Goal: Task Accomplishment & Management: Use online tool/utility

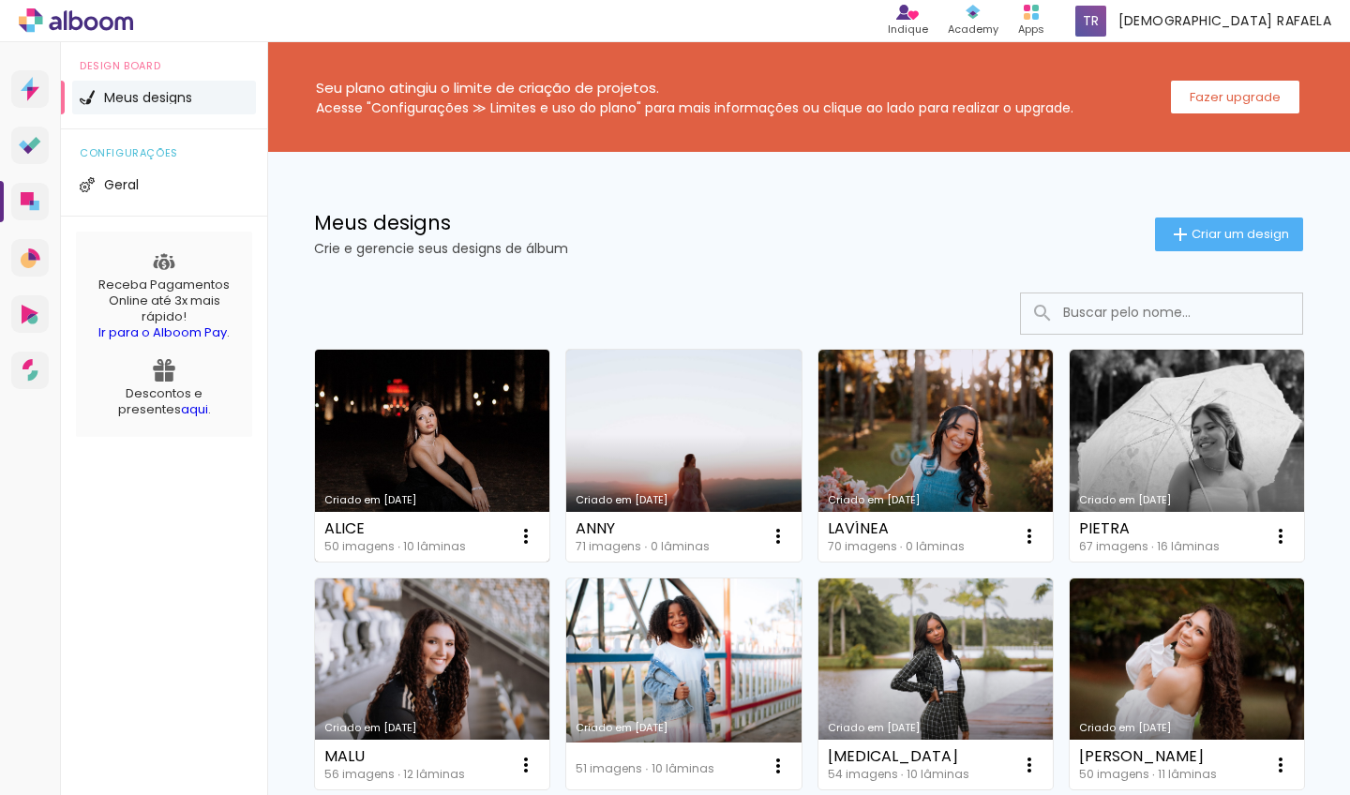
click at [368, 393] on link "Criado em [DATE]" at bounding box center [432, 456] width 234 height 212
click at [698, 439] on link "Criado em [DATE]" at bounding box center [683, 456] width 234 height 212
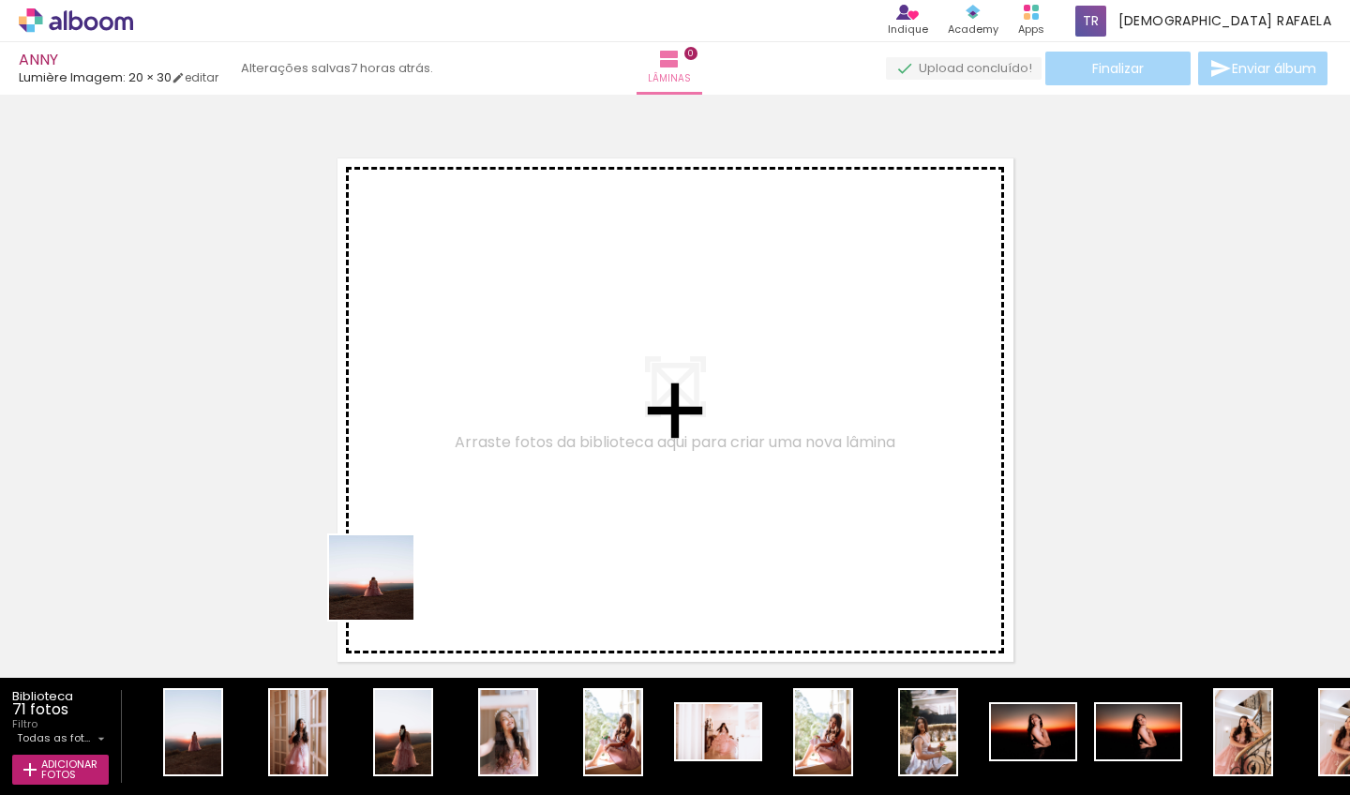
drag, startPoint x: 192, startPoint y: 743, endPoint x: 457, endPoint y: 596, distance: 302.2
click at [467, 518] on quentale-workspace at bounding box center [675, 397] width 1350 height 795
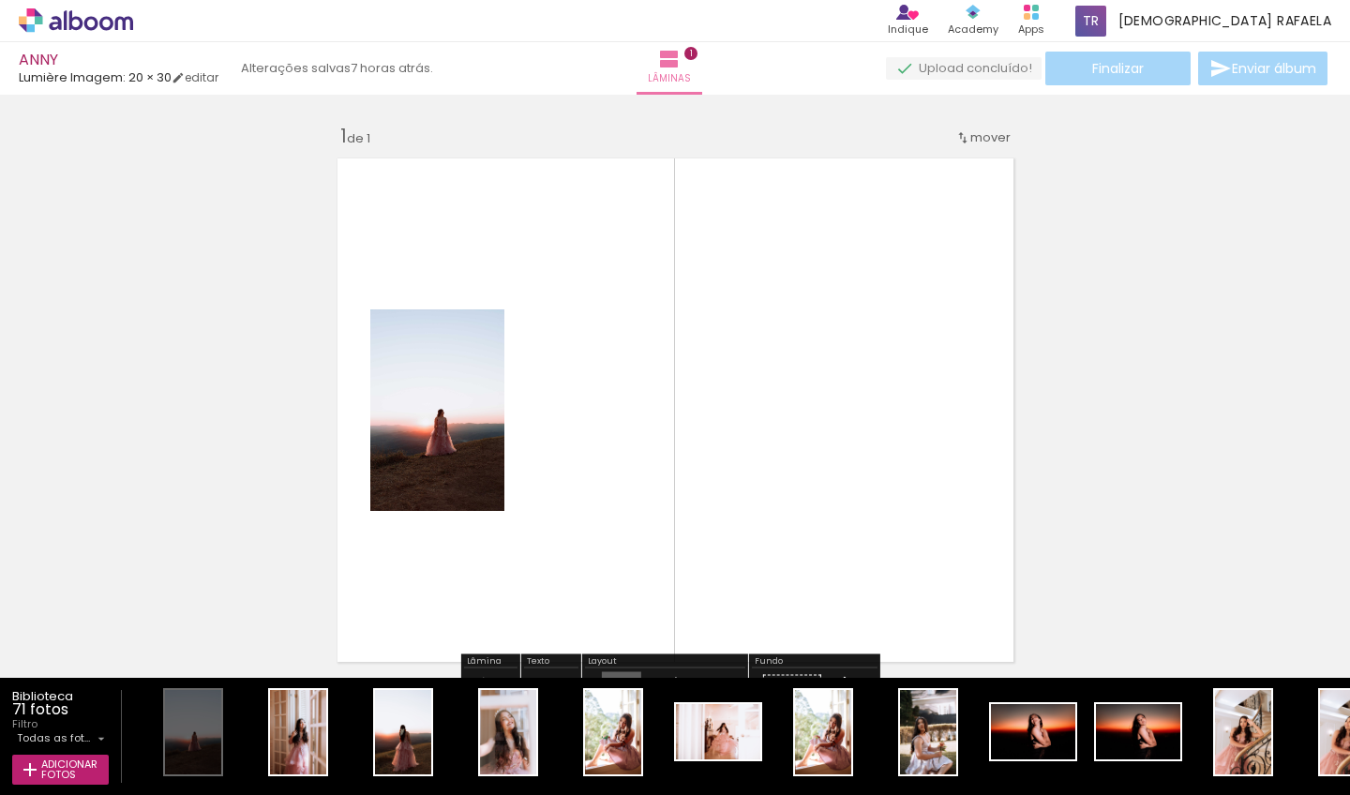
scroll to position [23, 0]
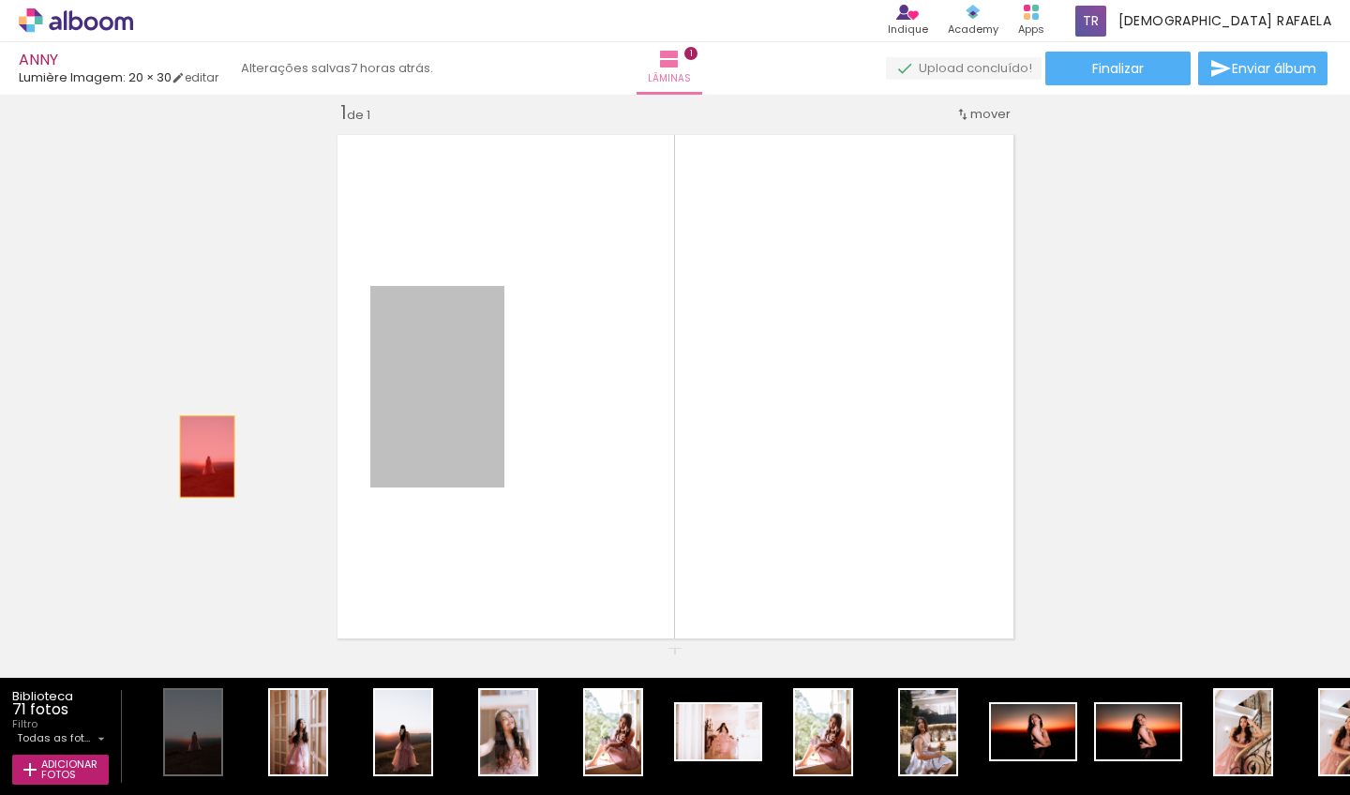
drag, startPoint x: 397, startPoint y: 383, endPoint x: 200, endPoint y: 457, distance: 210.0
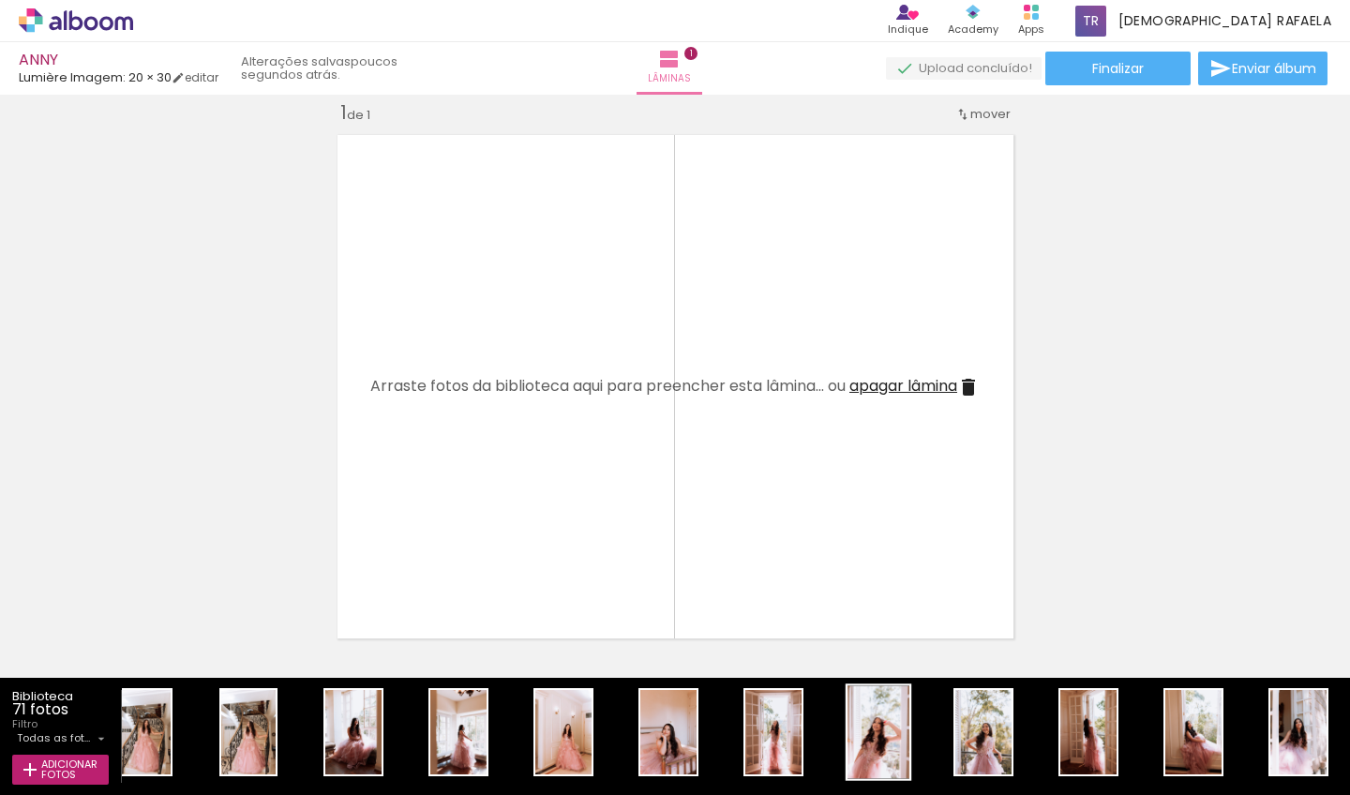
scroll to position [0, 1519]
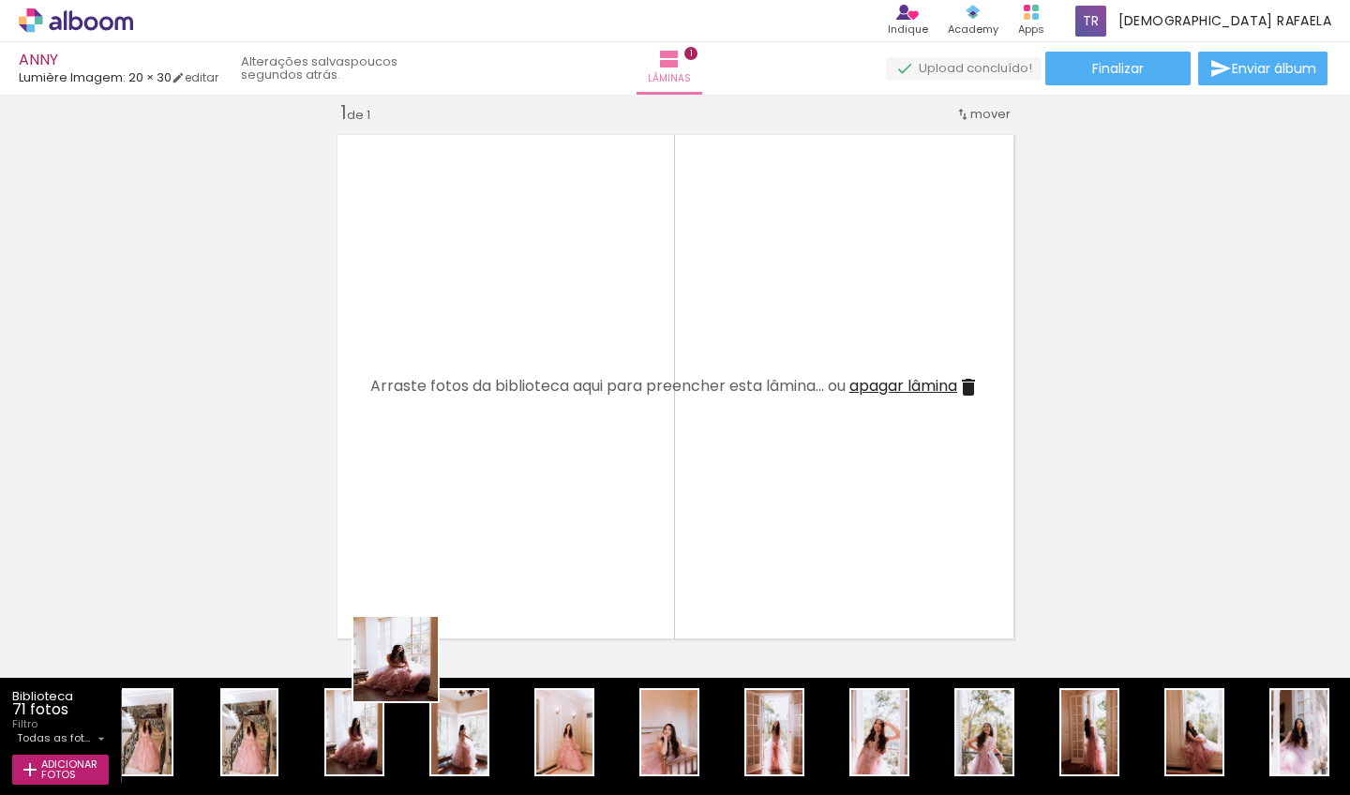
drag, startPoint x: 376, startPoint y: 722, endPoint x: 489, endPoint y: 532, distance: 221.6
click at [489, 532] on quentale-workspace at bounding box center [675, 397] width 1350 height 795
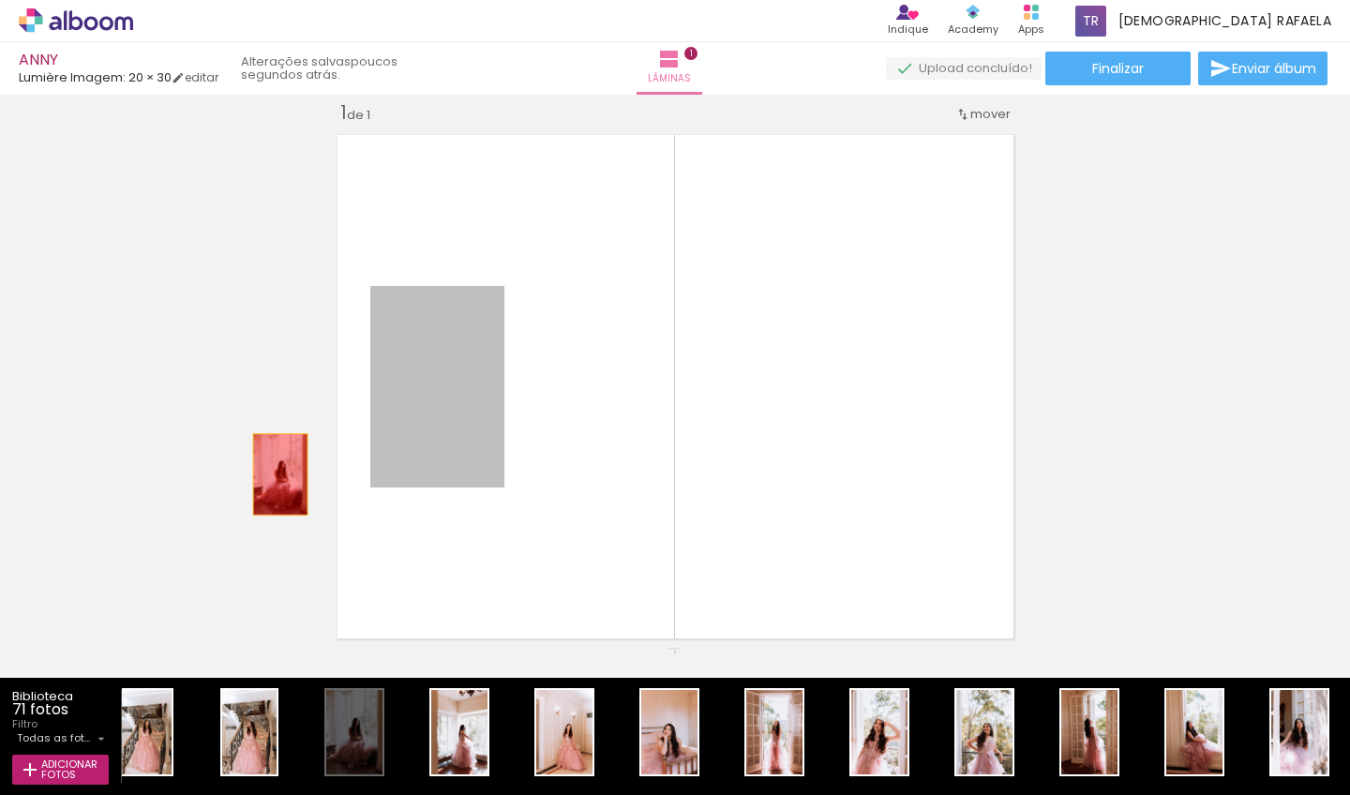
drag, startPoint x: 406, startPoint y: 444, endPoint x: 228, endPoint y: 493, distance: 184.7
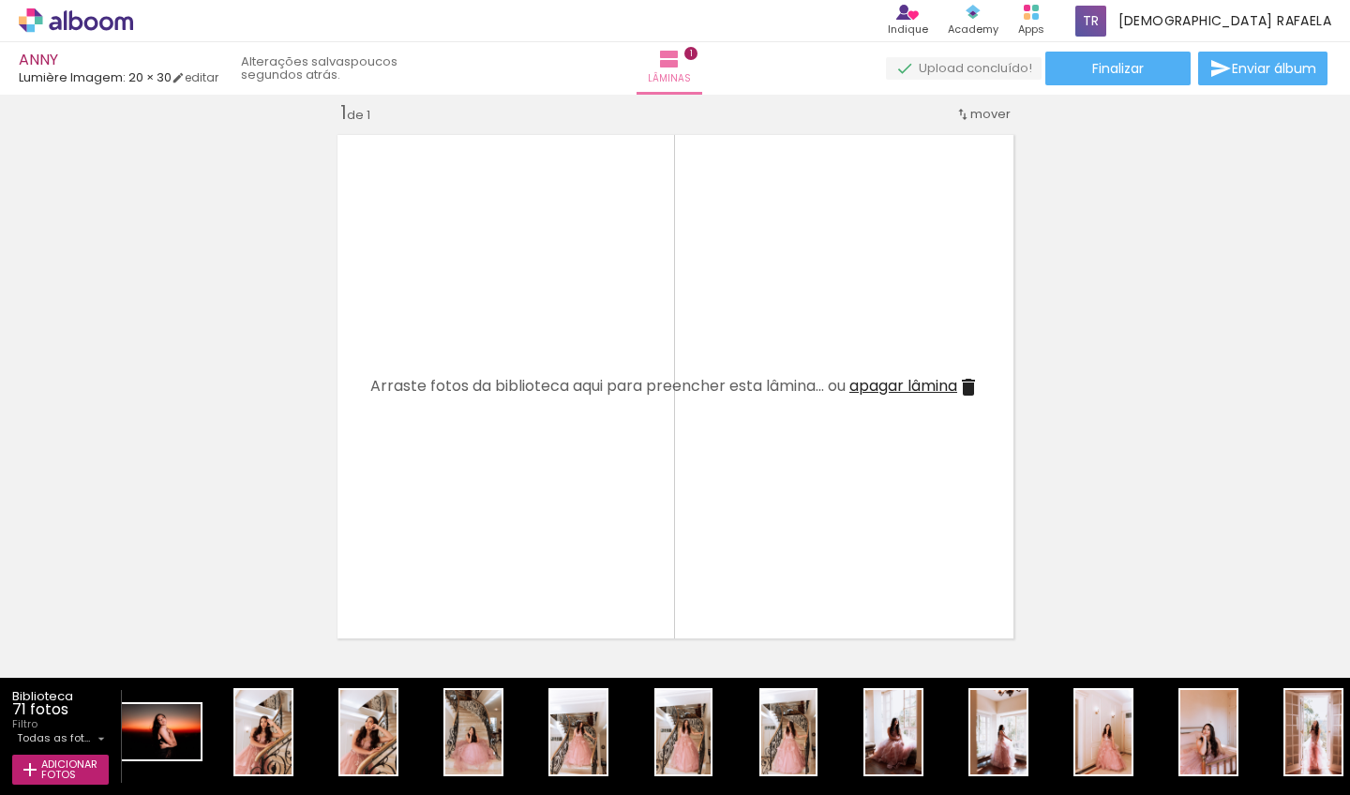
scroll to position [0, 979]
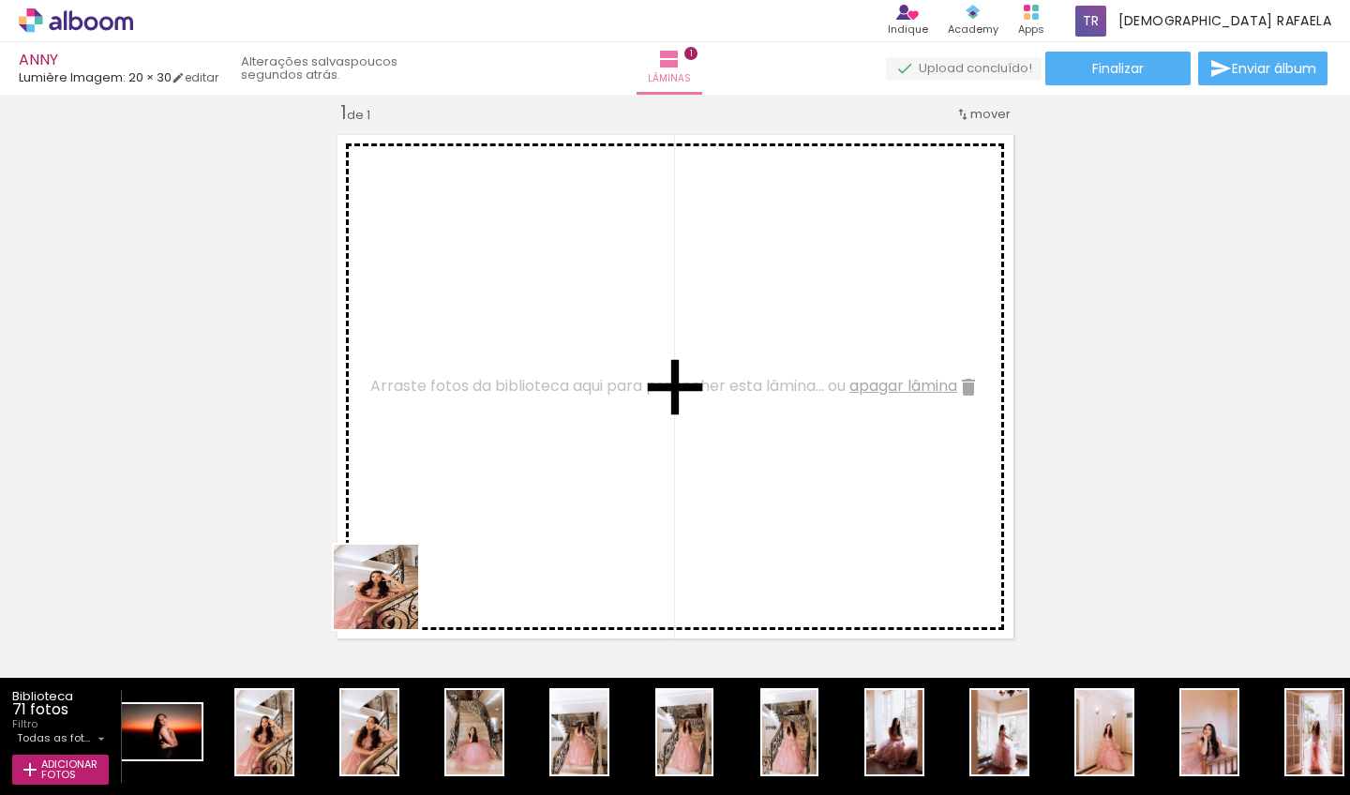
drag, startPoint x: 286, startPoint y: 732, endPoint x: 418, endPoint y: 661, distance: 150.2
click at [466, 516] on quentale-workspace at bounding box center [675, 397] width 1350 height 795
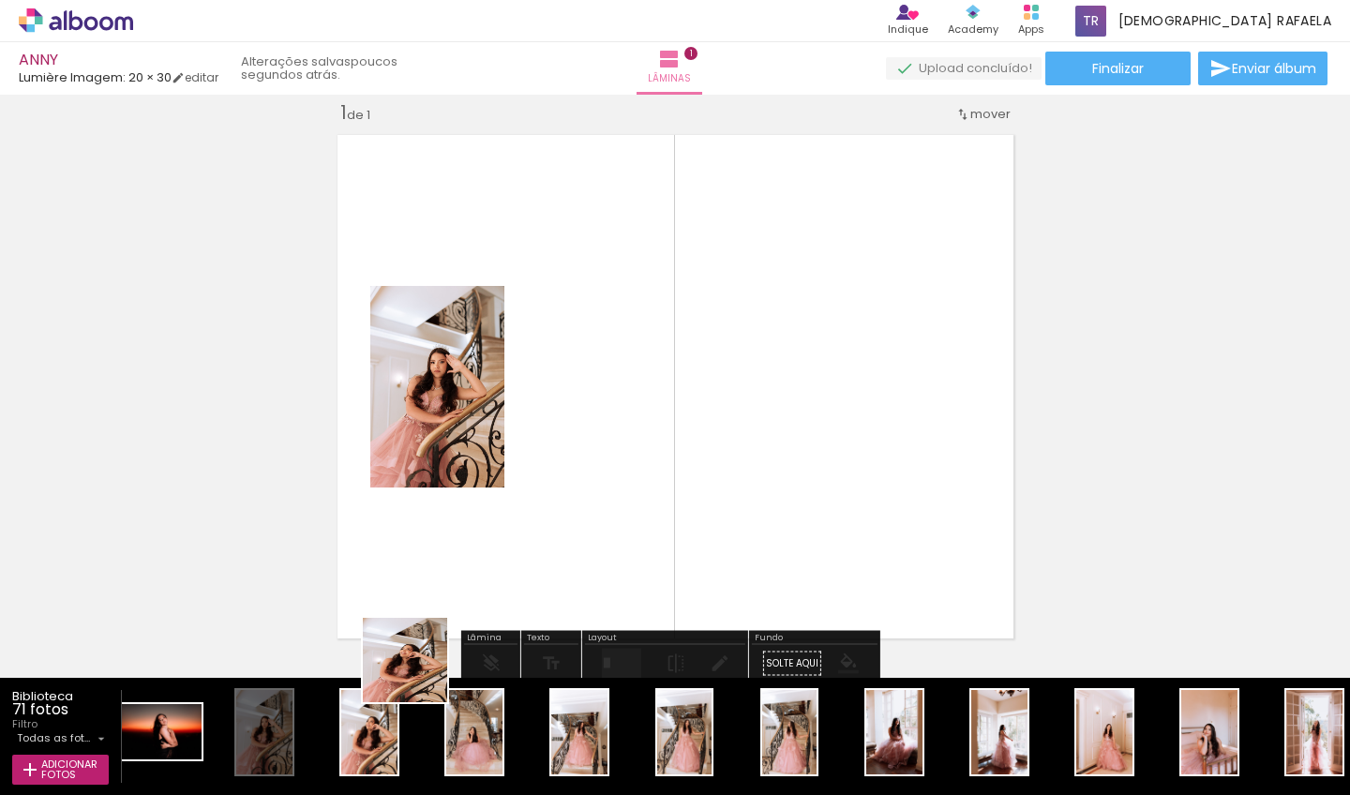
drag, startPoint x: 378, startPoint y: 731, endPoint x: 504, endPoint y: 526, distance: 241.2
click at [504, 526] on quentale-workspace at bounding box center [675, 397] width 1350 height 795
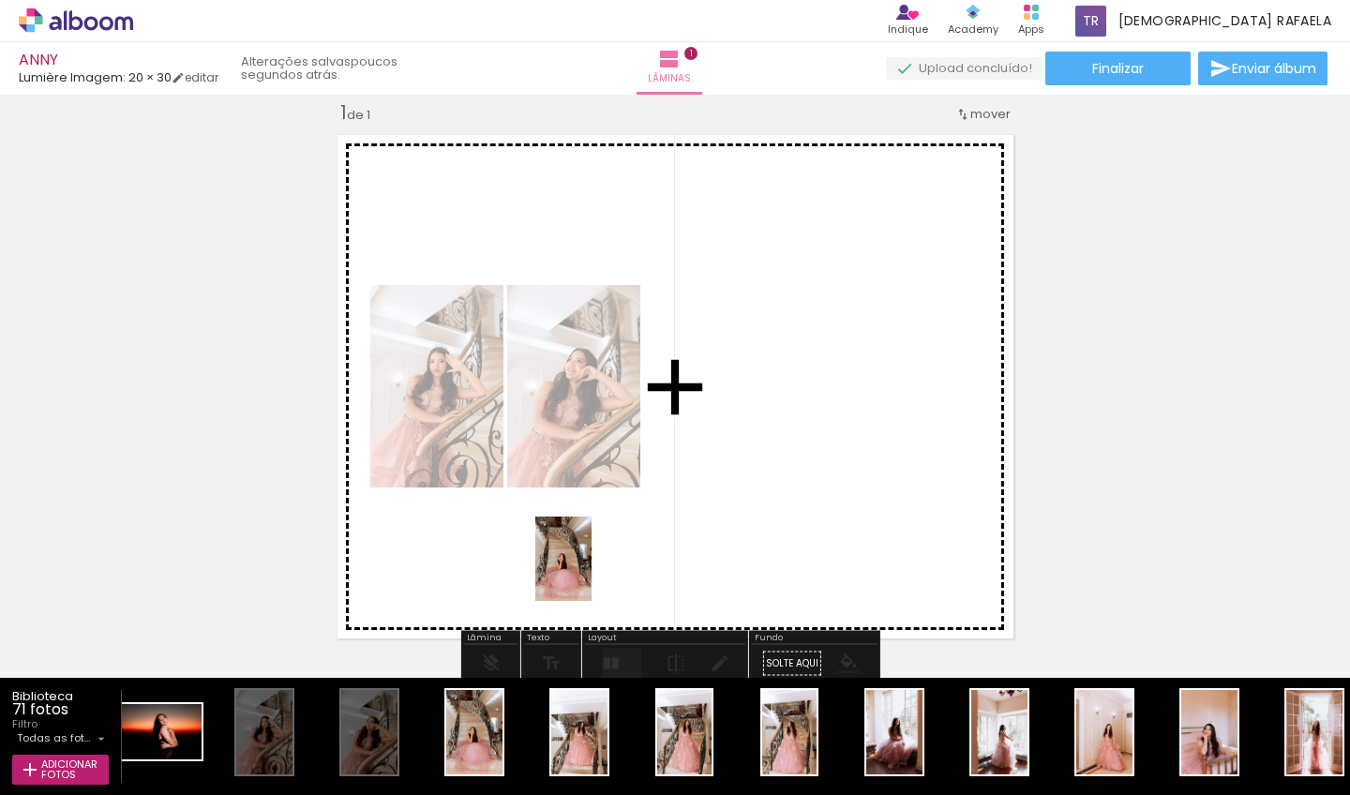
drag, startPoint x: 503, startPoint y: 719, endPoint x: 647, endPoint y: 511, distance: 253.3
click at [647, 511] on quentale-workspace at bounding box center [675, 397] width 1350 height 795
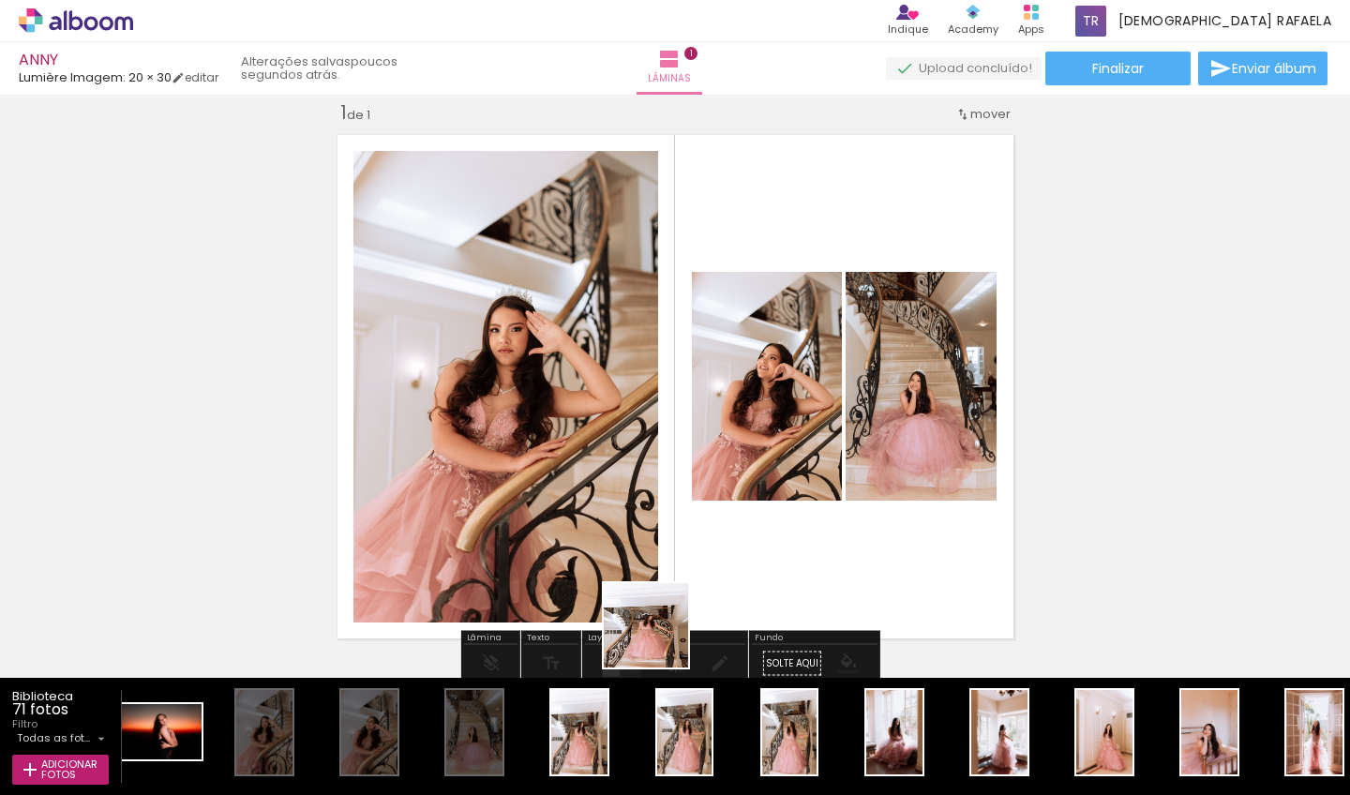
drag, startPoint x: 612, startPoint y: 707, endPoint x: 714, endPoint y: 586, distance: 157.7
click at [714, 586] on quentale-workspace at bounding box center [675, 397] width 1350 height 795
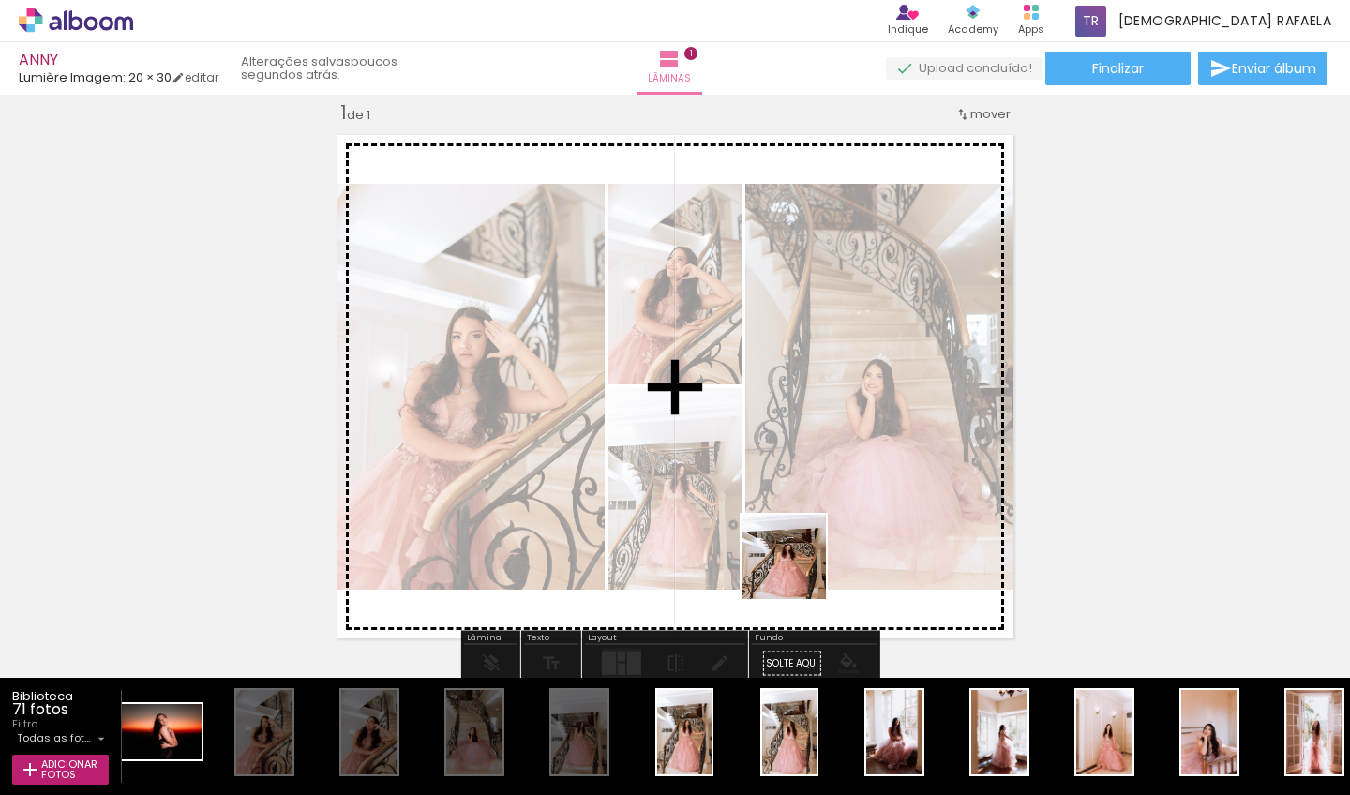
drag, startPoint x: 691, startPoint y: 746, endPoint x: 800, endPoint y: 564, distance: 211.9
click at [800, 564] on quentale-workspace at bounding box center [675, 397] width 1350 height 795
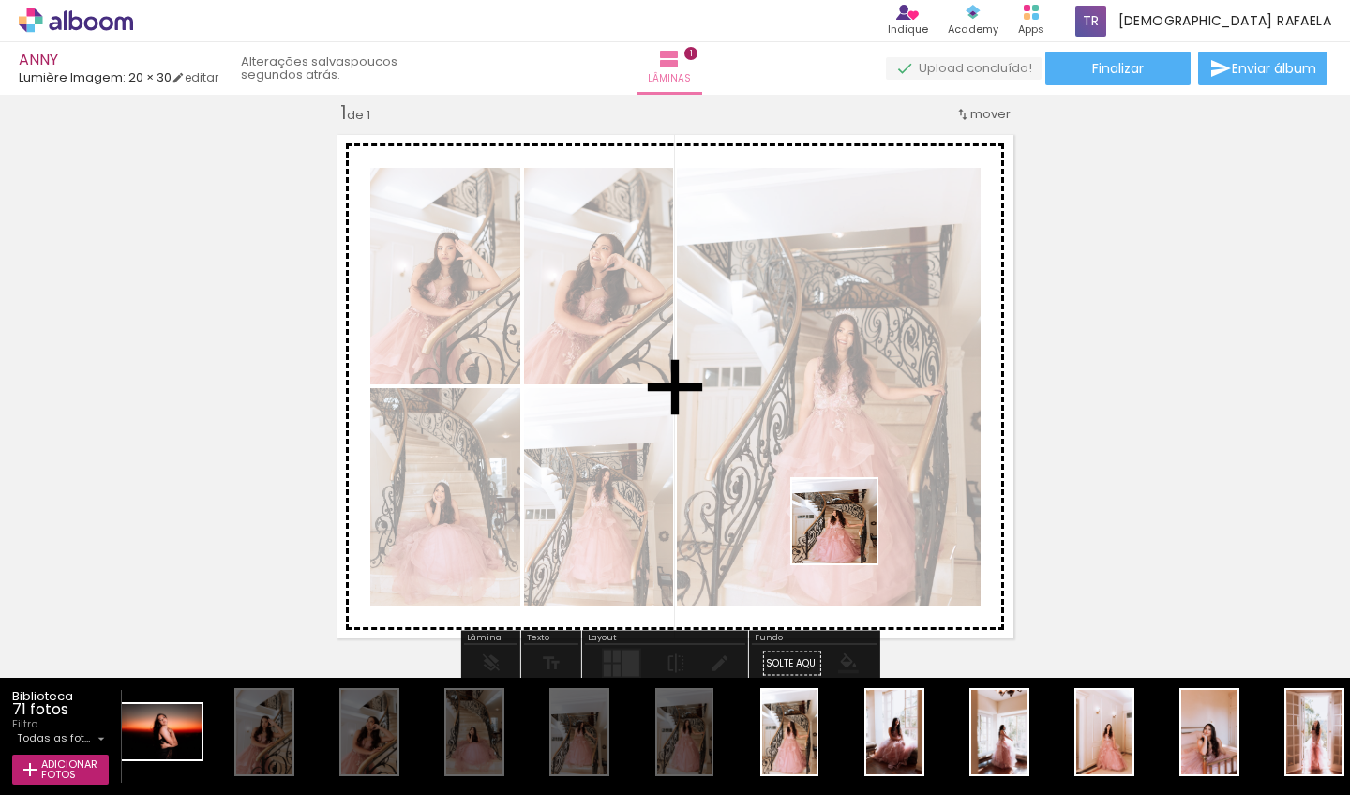
drag, startPoint x: 833, startPoint y: 594, endPoint x: 851, endPoint y: 527, distance: 70.1
click at [851, 527] on quentale-workspace at bounding box center [675, 397] width 1350 height 795
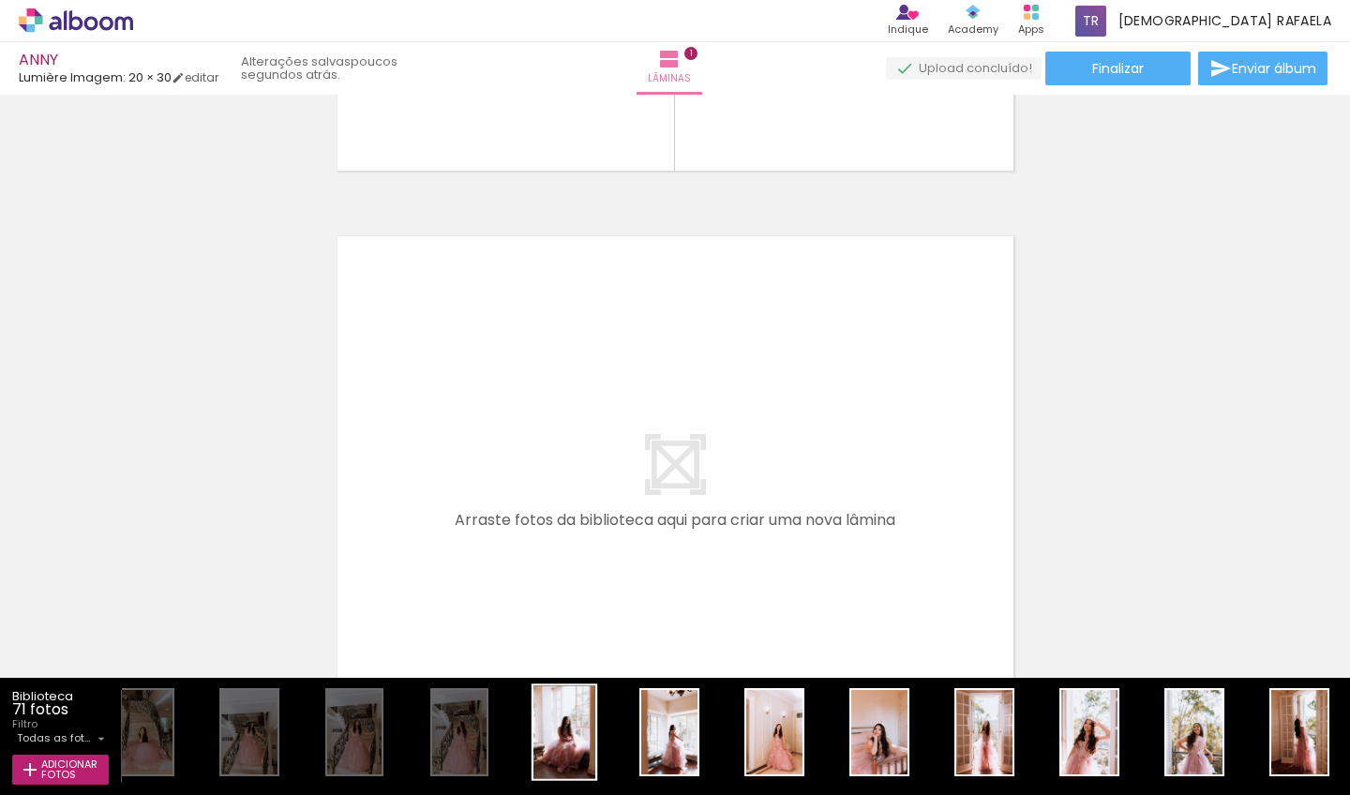
scroll to position [0, 1310]
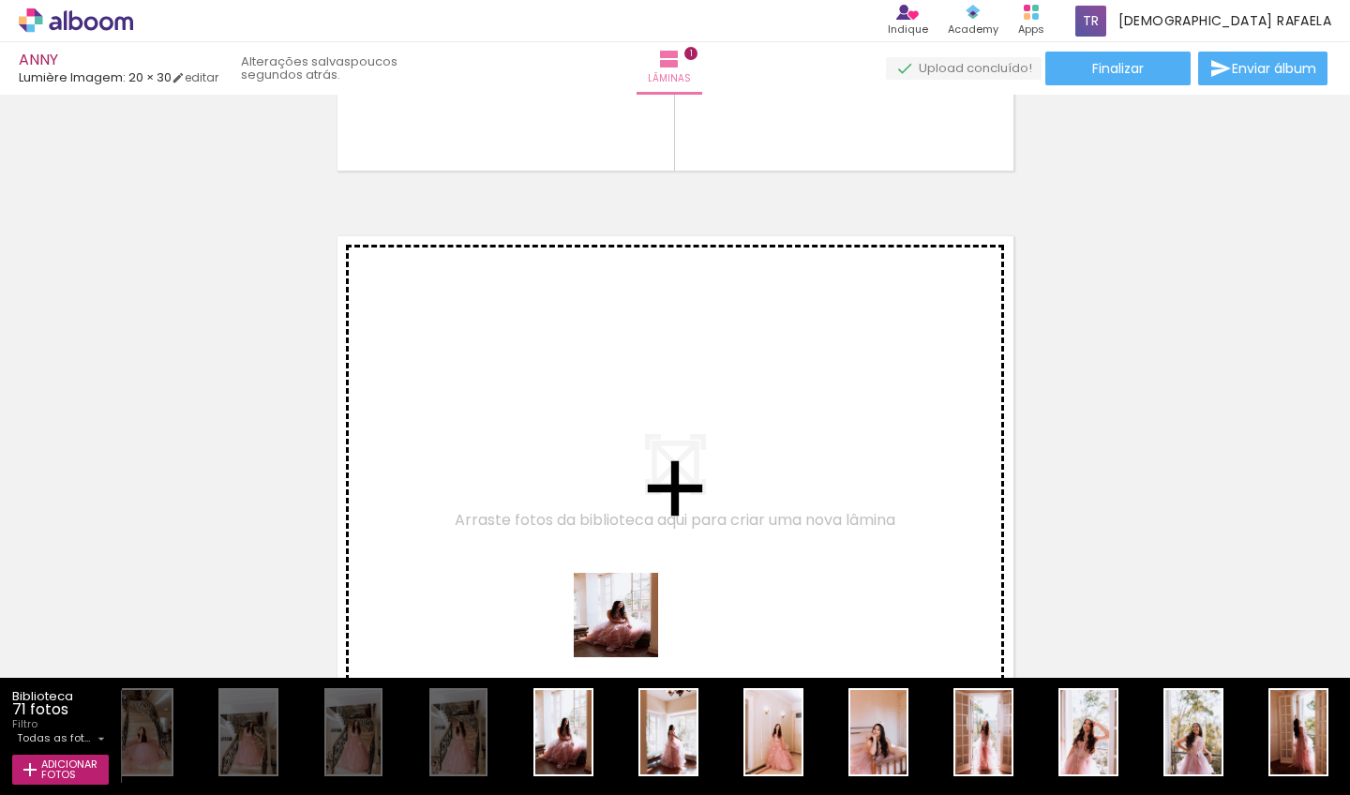
drag, startPoint x: 583, startPoint y: 740, endPoint x: 638, endPoint y: 602, distance: 148.5
click at [638, 602] on quentale-workspace at bounding box center [675, 397] width 1350 height 795
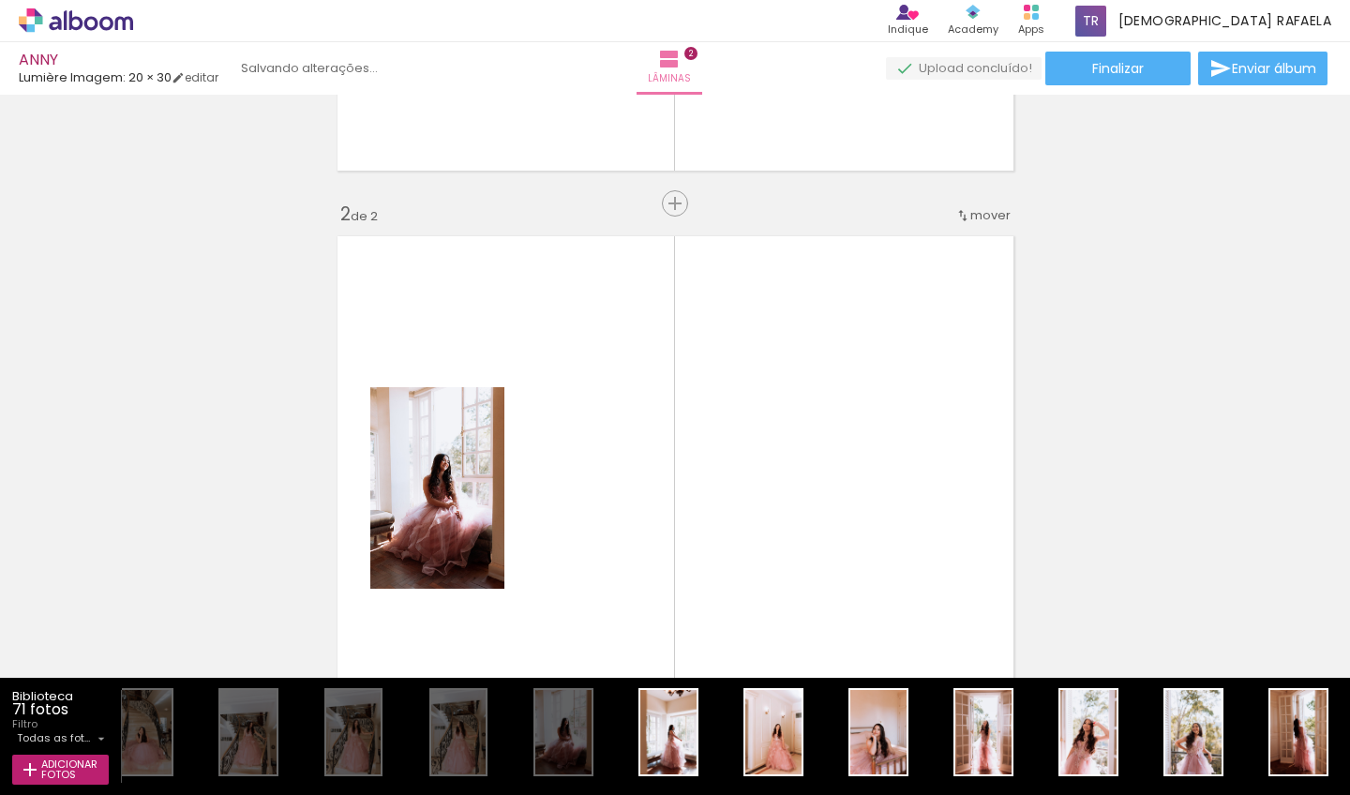
scroll to position [498, 0]
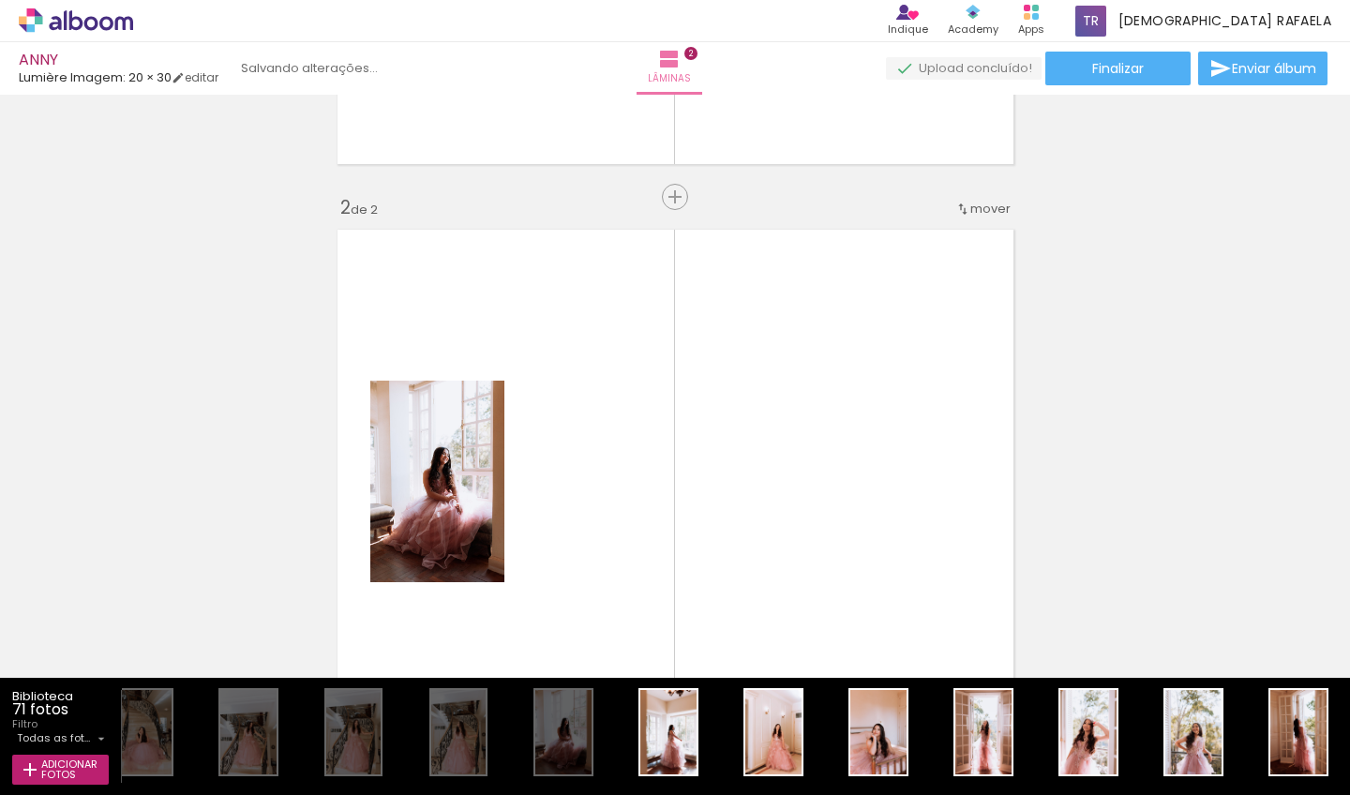
drag, startPoint x: 672, startPoint y: 741, endPoint x: 715, endPoint y: 529, distance: 216.2
click at [715, 529] on quentale-workspace at bounding box center [675, 397] width 1350 height 795
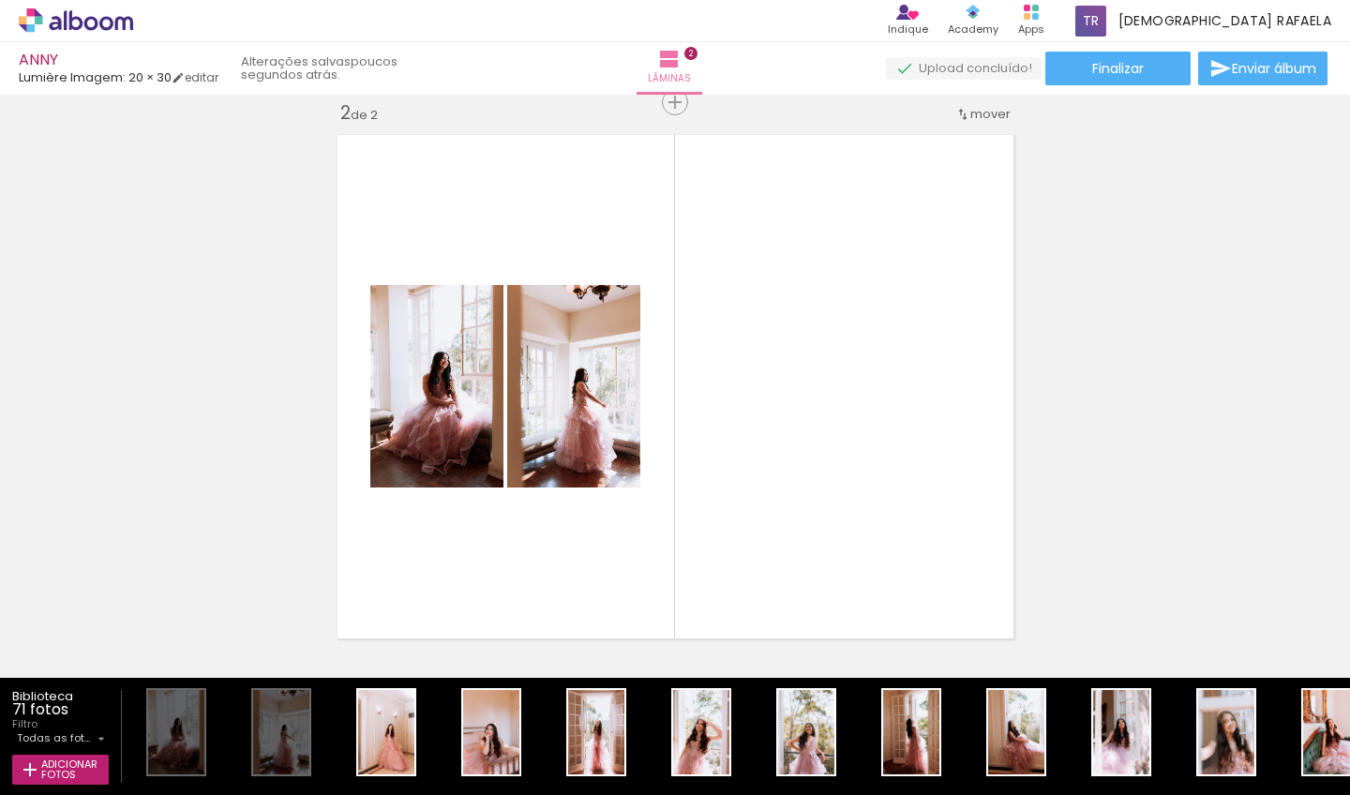
scroll to position [0, 1698]
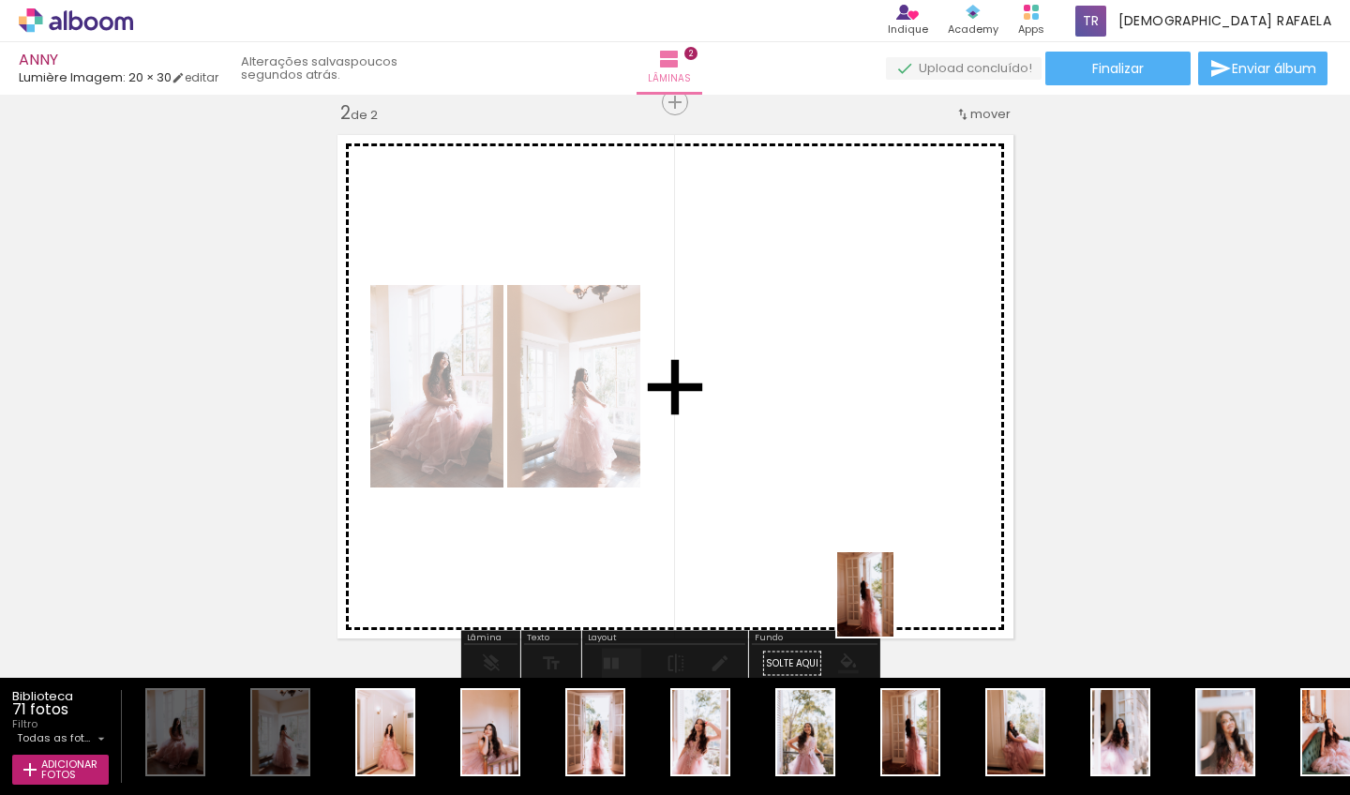
drag, startPoint x: 927, startPoint y: 725, endPoint x: 997, endPoint y: 652, distance: 100.8
click at [868, 525] on quentale-workspace at bounding box center [675, 397] width 1350 height 795
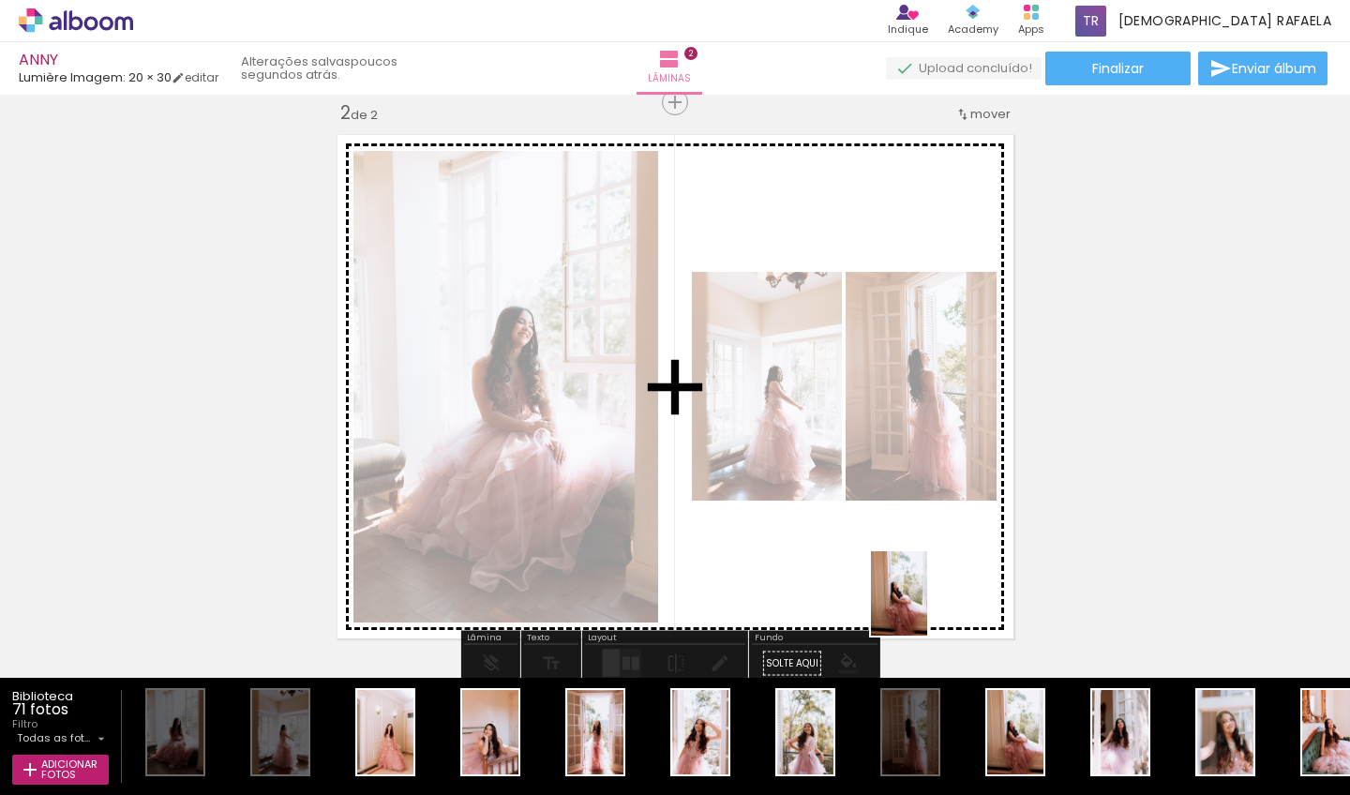
drag, startPoint x: 1024, startPoint y: 737, endPoint x: 847, endPoint y: 489, distance: 304.4
click at [847, 489] on quentale-workspace at bounding box center [675, 397] width 1350 height 795
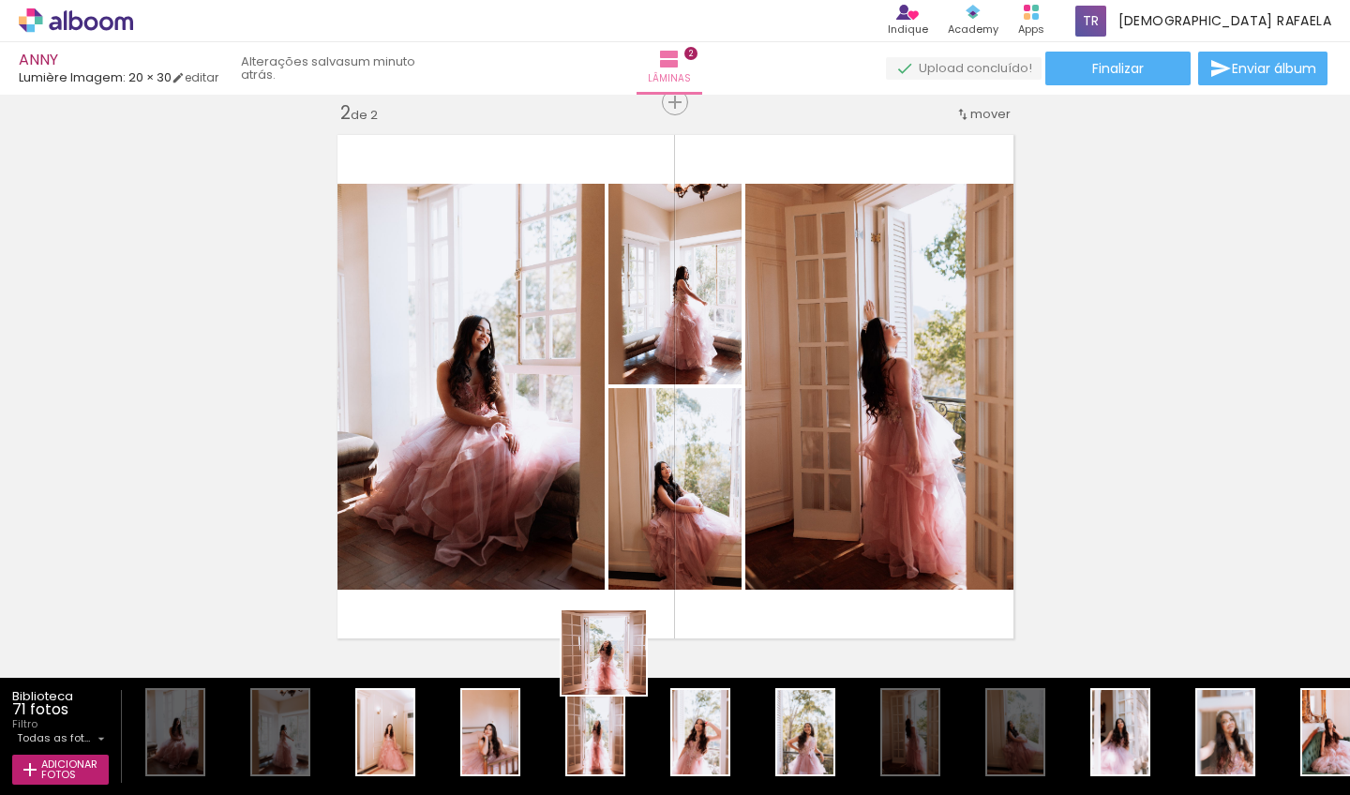
drag, startPoint x: 598, startPoint y: 738, endPoint x: 655, endPoint y: 492, distance: 252.2
click at [655, 492] on quentale-workspace at bounding box center [675, 397] width 1350 height 795
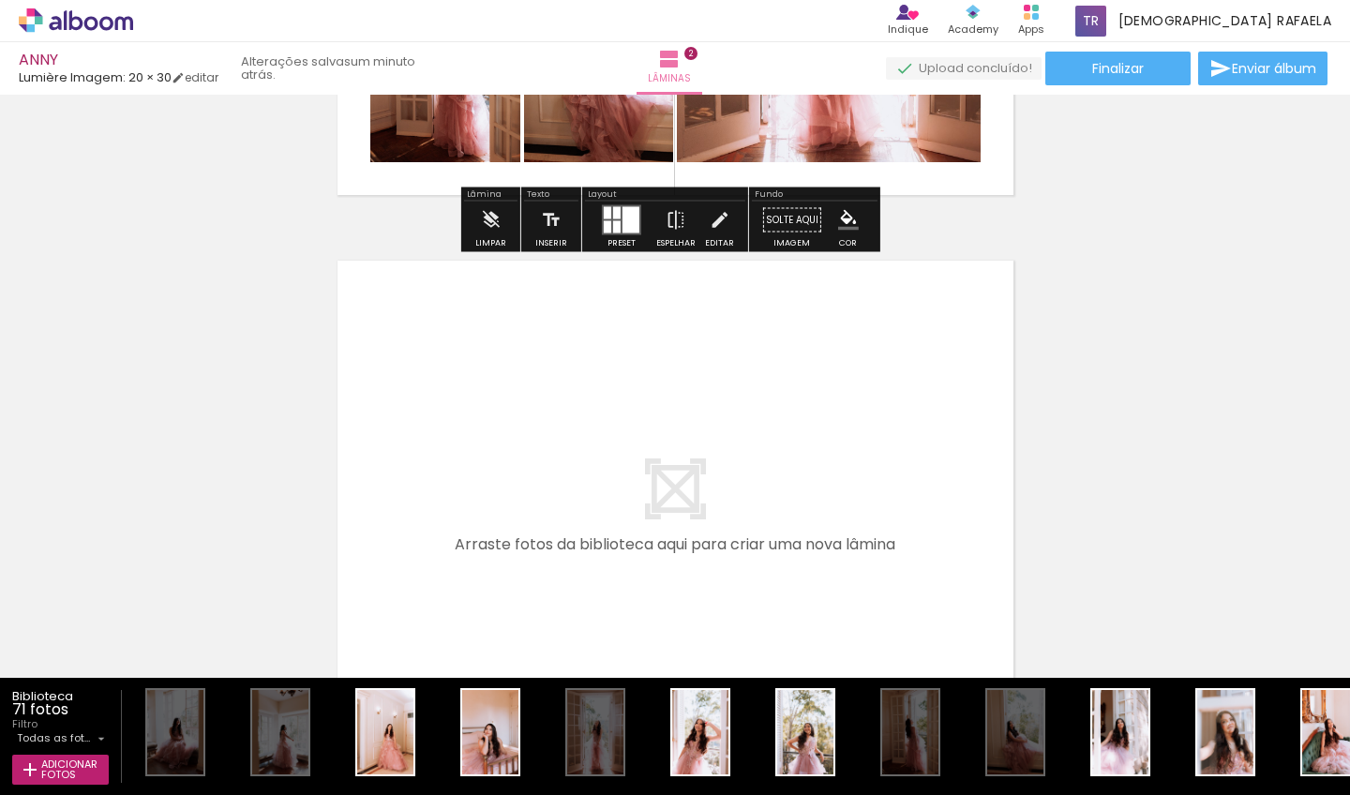
scroll to position [1039, 0]
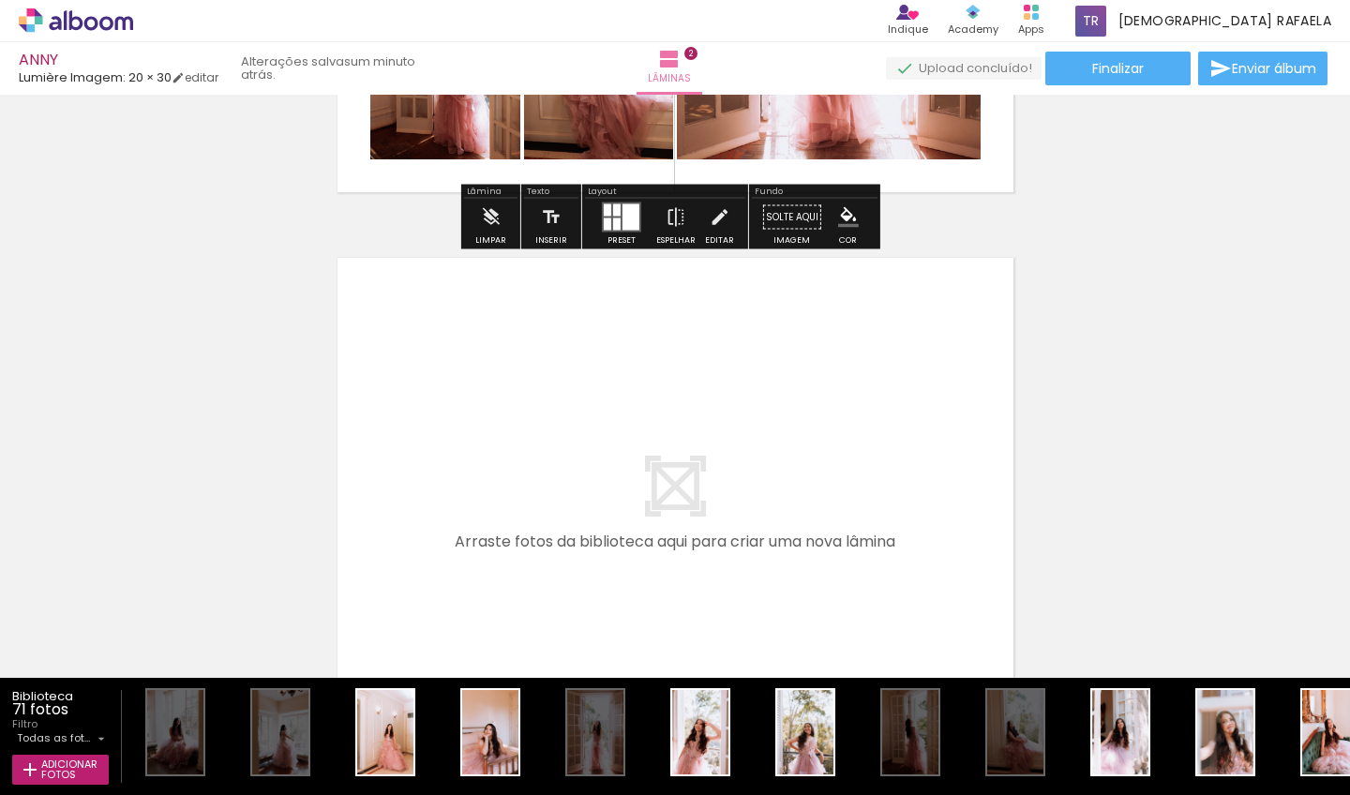
drag, startPoint x: 407, startPoint y: 741, endPoint x: 522, endPoint y: 658, distance: 141.8
click at [510, 554] on quentale-workspace at bounding box center [675, 397] width 1350 height 795
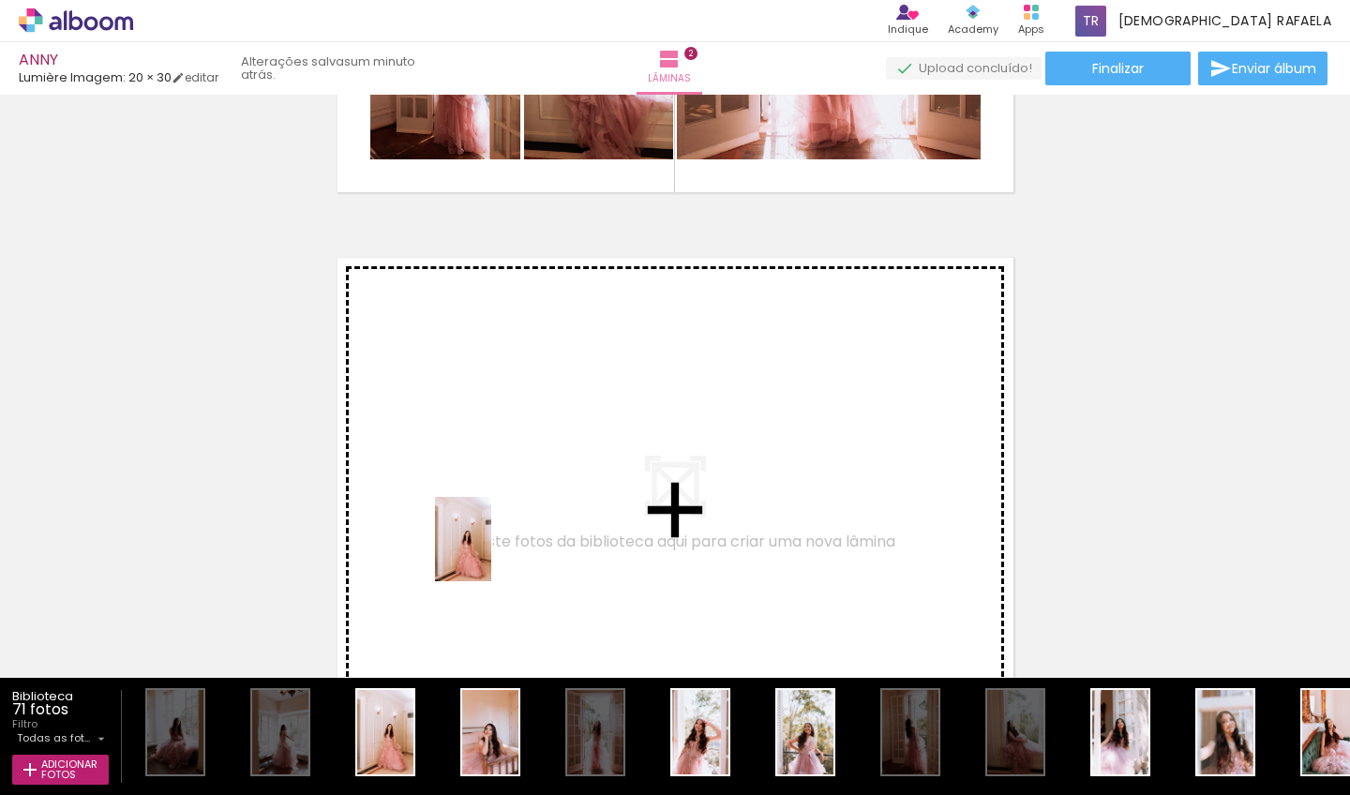
drag, startPoint x: 397, startPoint y: 725, endPoint x: 494, endPoint y: 552, distance: 198.2
click at [494, 552] on quentale-workspace at bounding box center [675, 397] width 1350 height 795
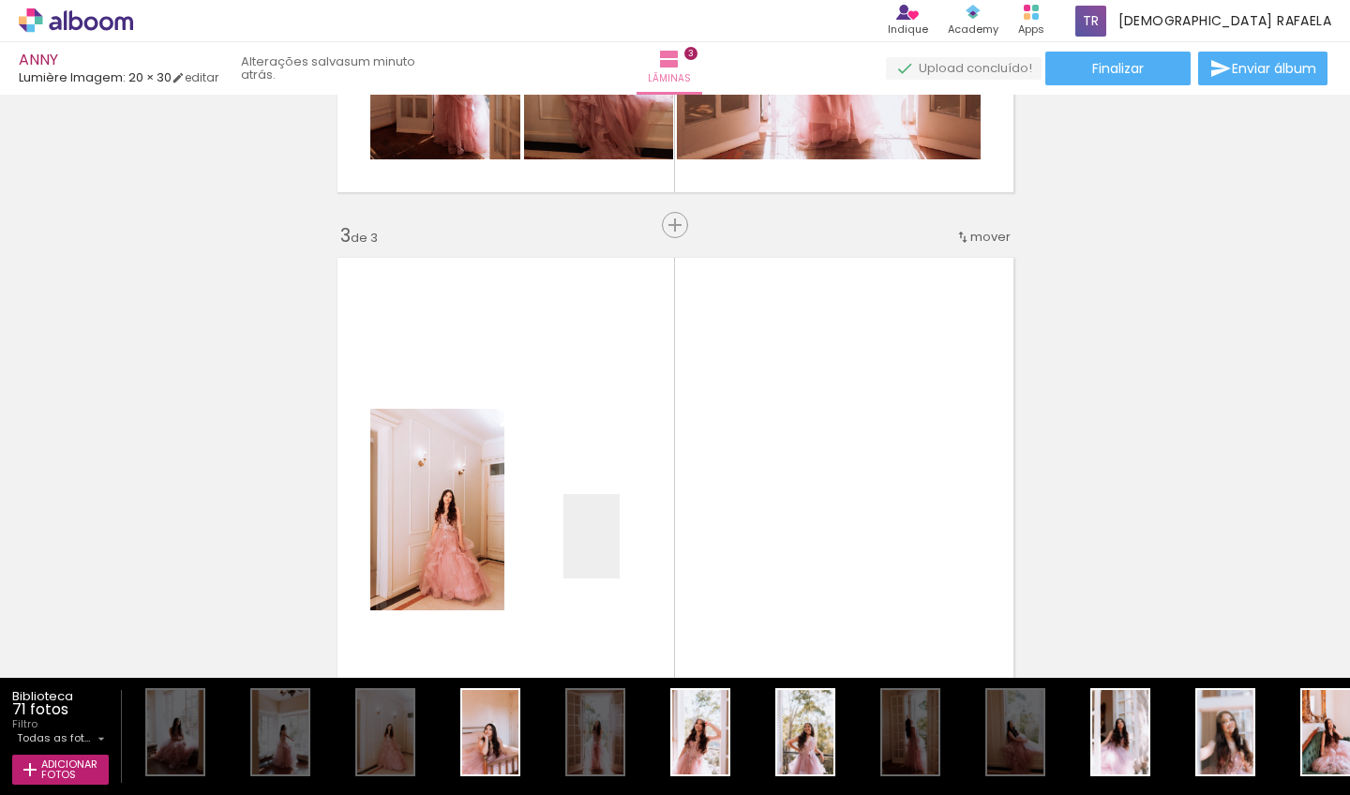
scroll to position [1162, 0]
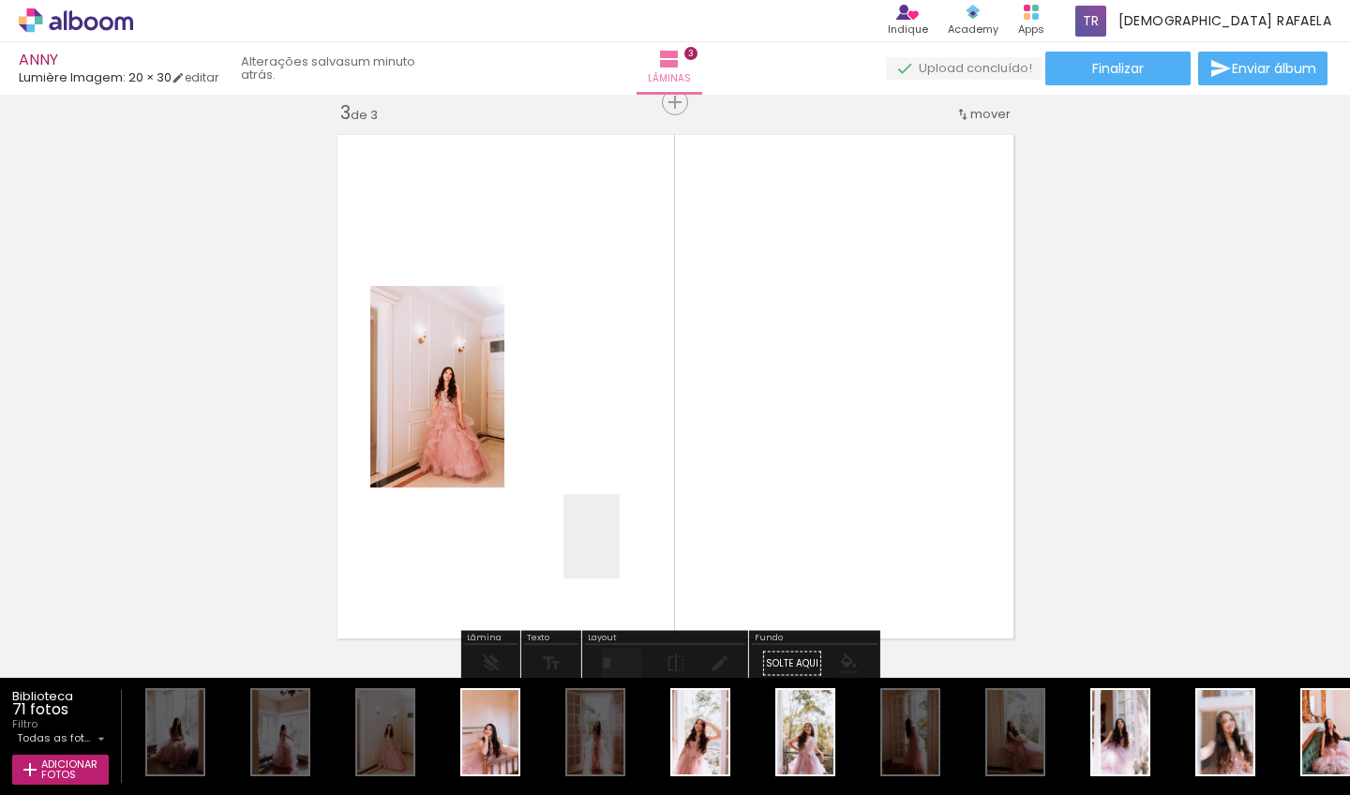
drag, startPoint x: 498, startPoint y: 731, endPoint x: 620, endPoint y: 550, distance: 218.2
click at [620, 550] on quentale-workspace at bounding box center [675, 397] width 1350 height 795
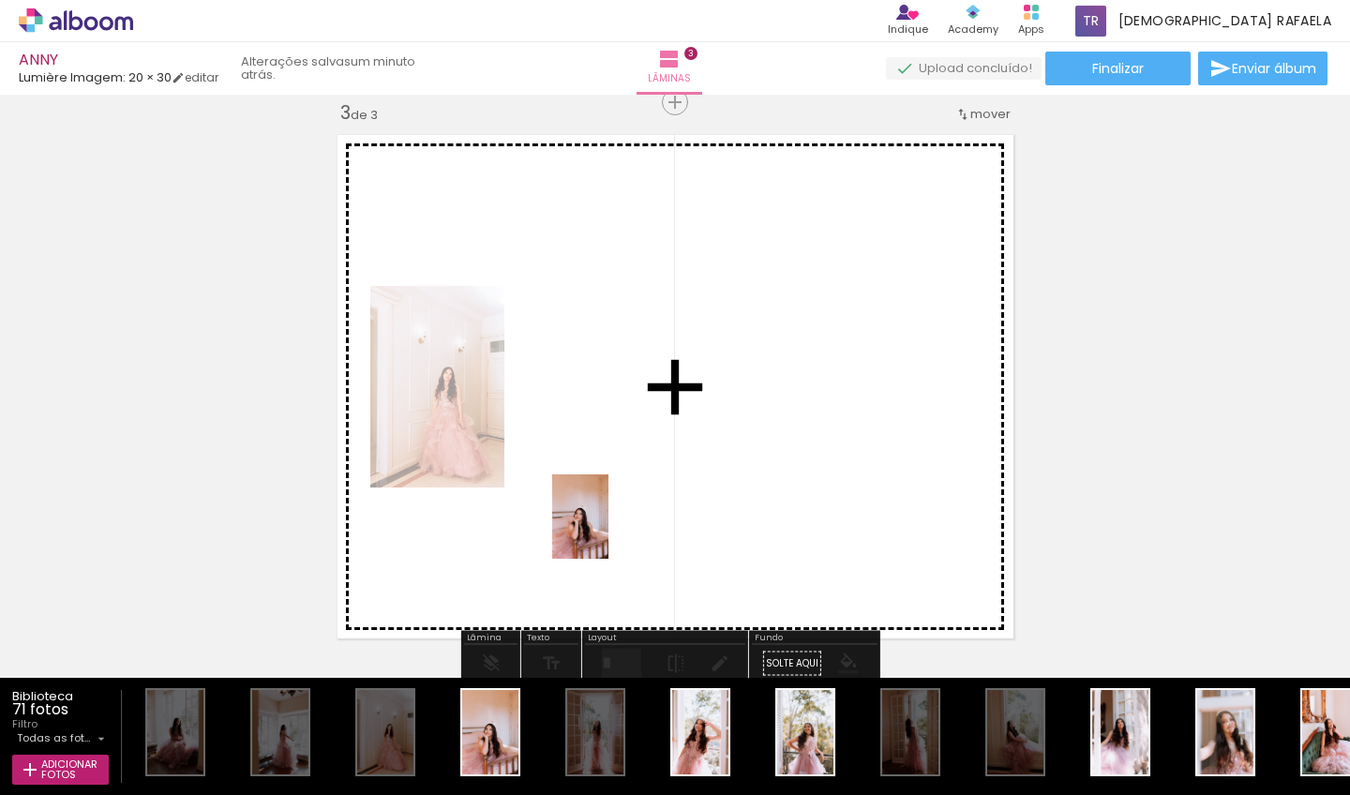
drag, startPoint x: 492, startPoint y: 737, endPoint x: 608, endPoint y: 531, distance: 236.8
click at [608, 531] on quentale-workspace at bounding box center [675, 397] width 1350 height 795
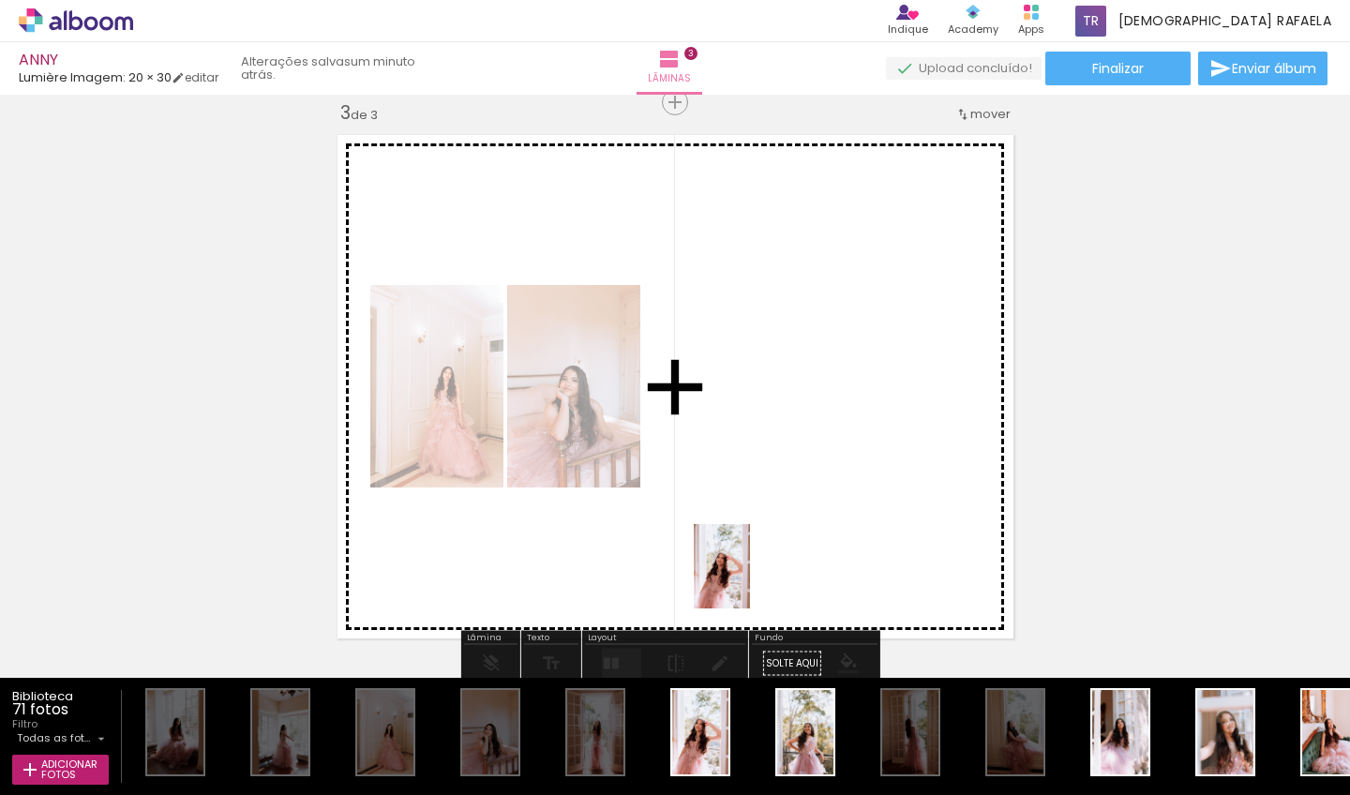
drag, startPoint x: 711, startPoint y: 742, endPoint x: 756, endPoint y: 481, distance: 264.5
click at [756, 481] on quentale-workspace at bounding box center [675, 397] width 1350 height 795
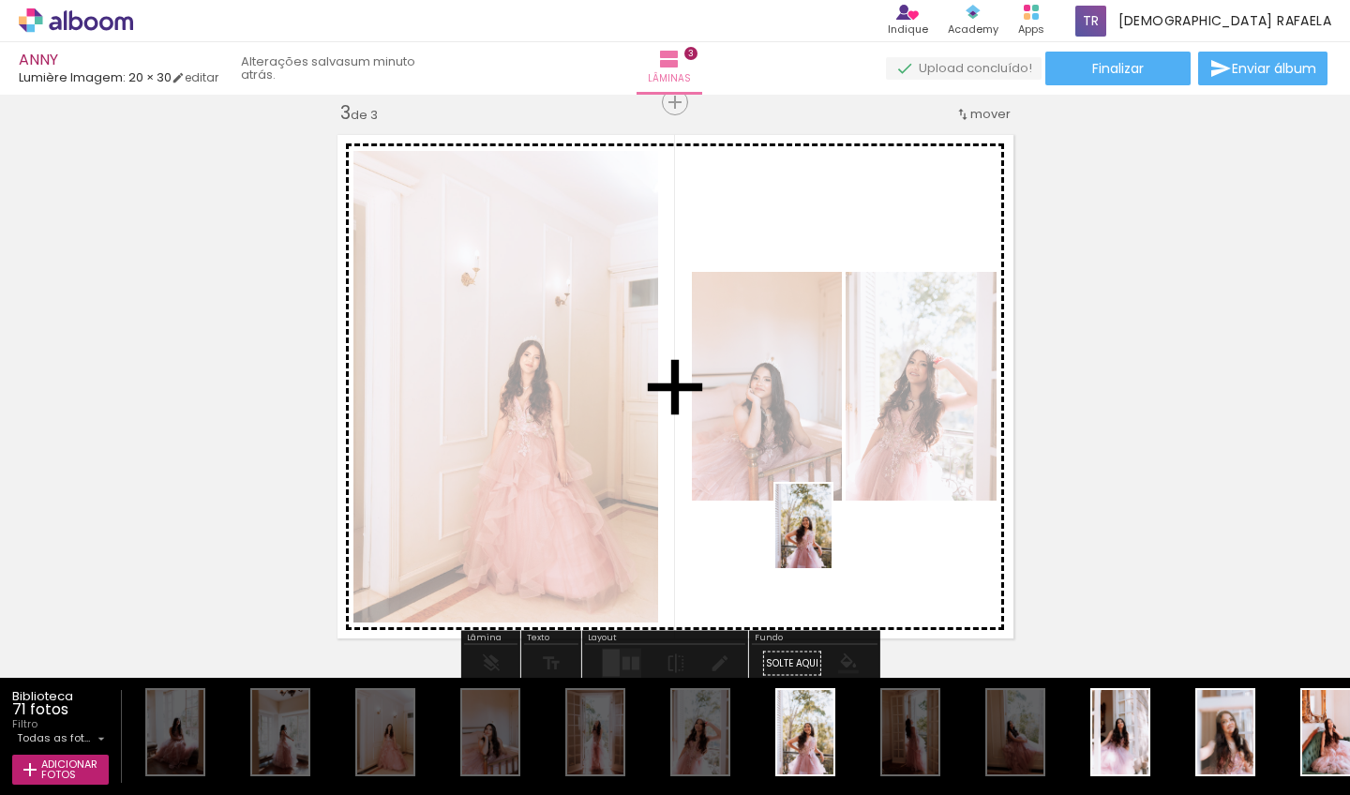
drag, startPoint x: 823, startPoint y: 677, endPoint x: 832, endPoint y: 540, distance: 137.1
click at [832, 540] on quentale-workspace at bounding box center [675, 397] width 1350 height 795
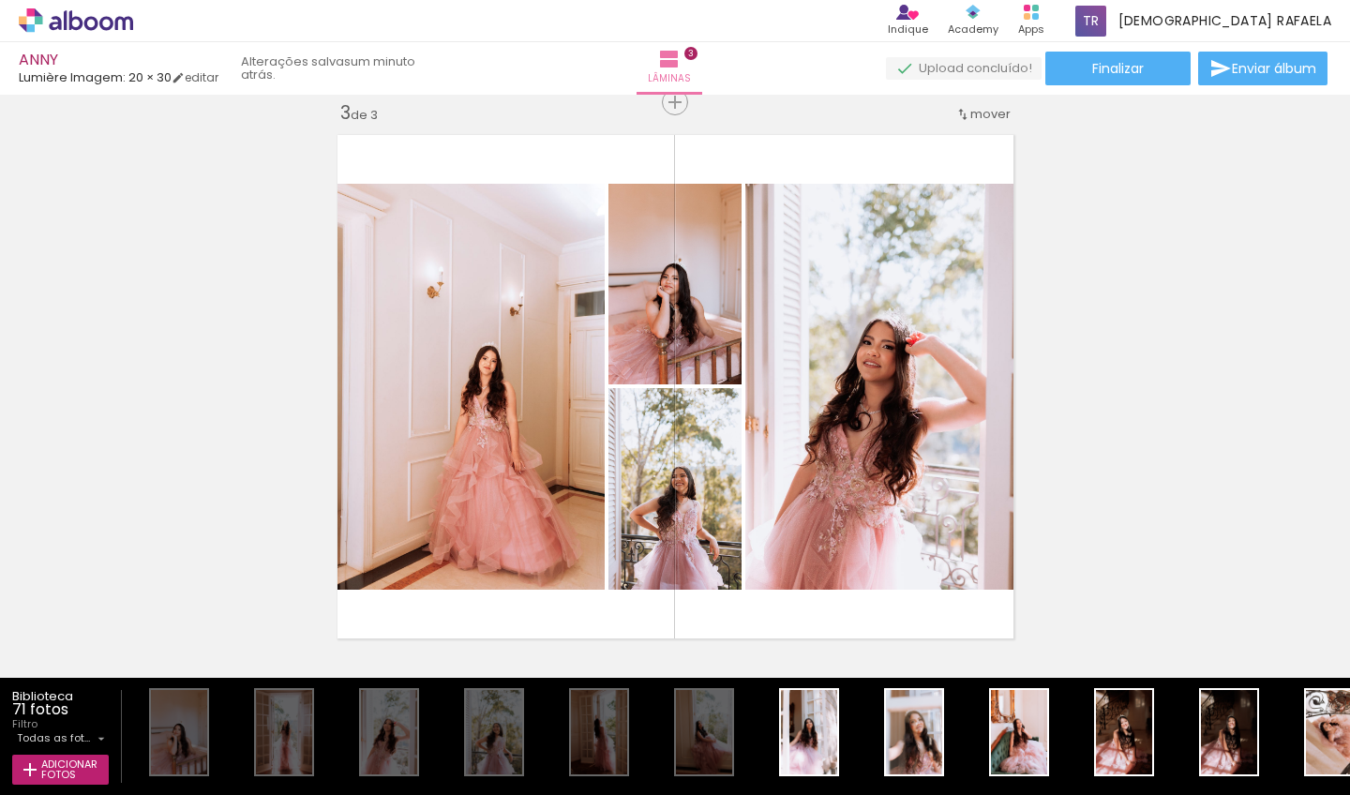
scroll to position [0, 2010]
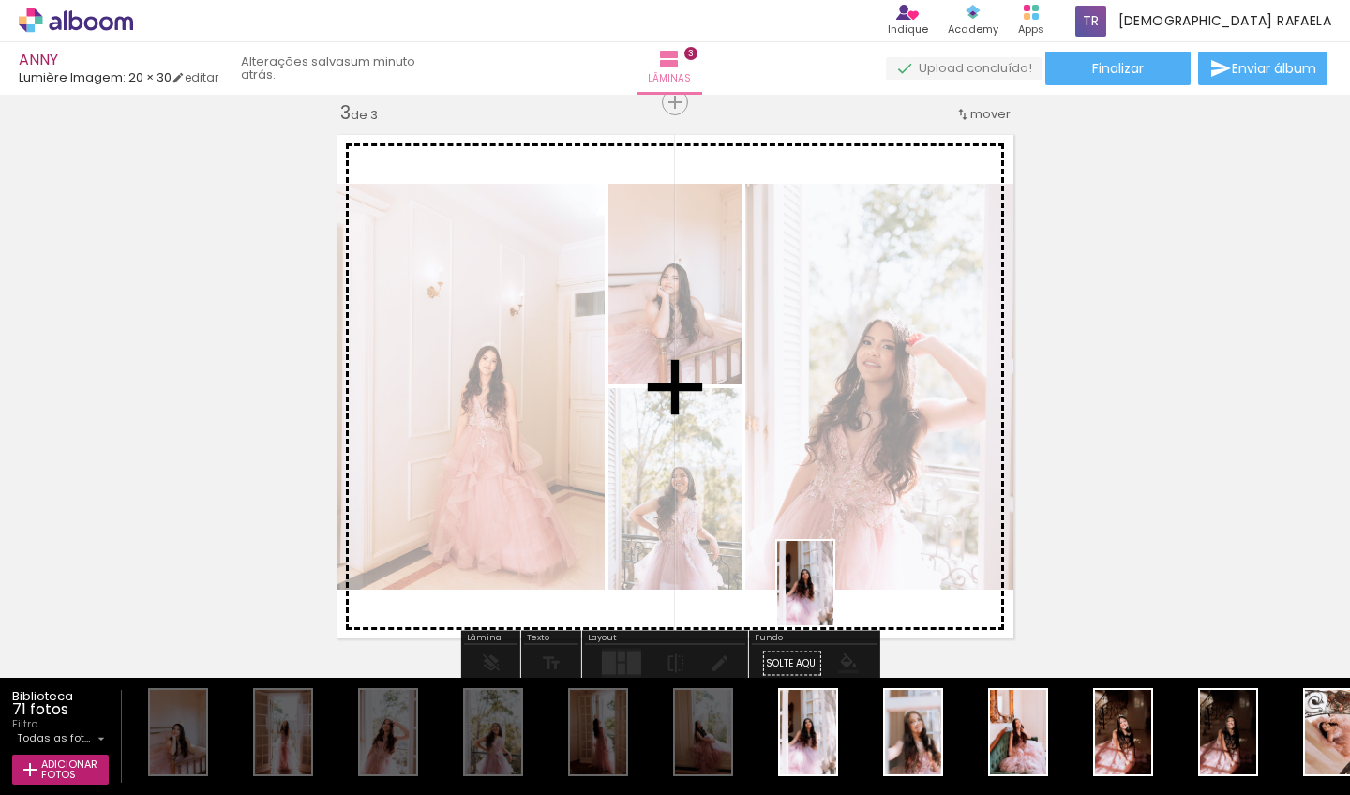
drag, startPoint x: 804, startPoint y: 729, endPoint x: 838, endPoint y: 532, distance: 200.7
click at [838, 532] on quentale-workspace at bounding box center [675, 397] width 1350 height 795
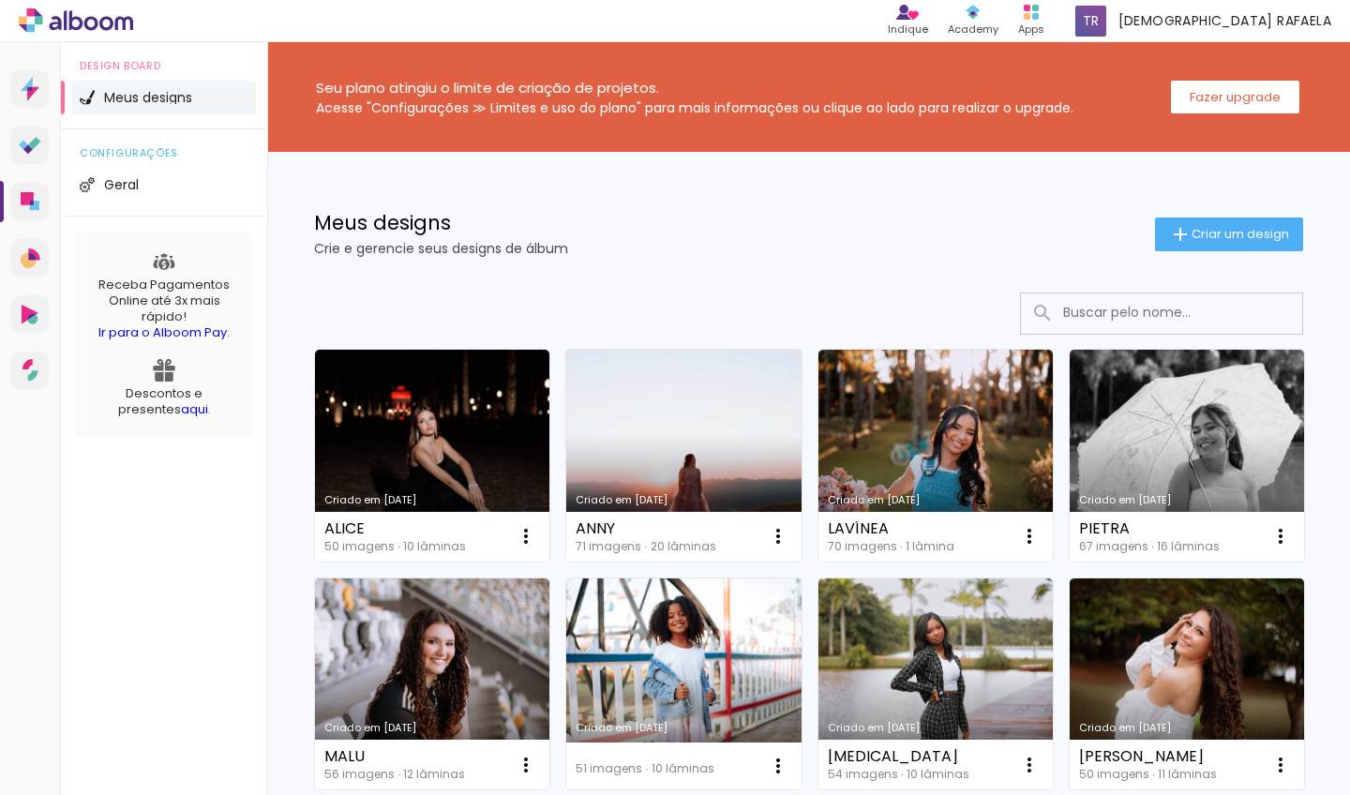
drag, startPoint x: 873, startPoint y: 417, endPoint x: 848, endPoint y: 398, distance: 32.1
click at [846, 418] on link "Criado em [DATE]" at bounding box center [936, 456] width 234 height 212
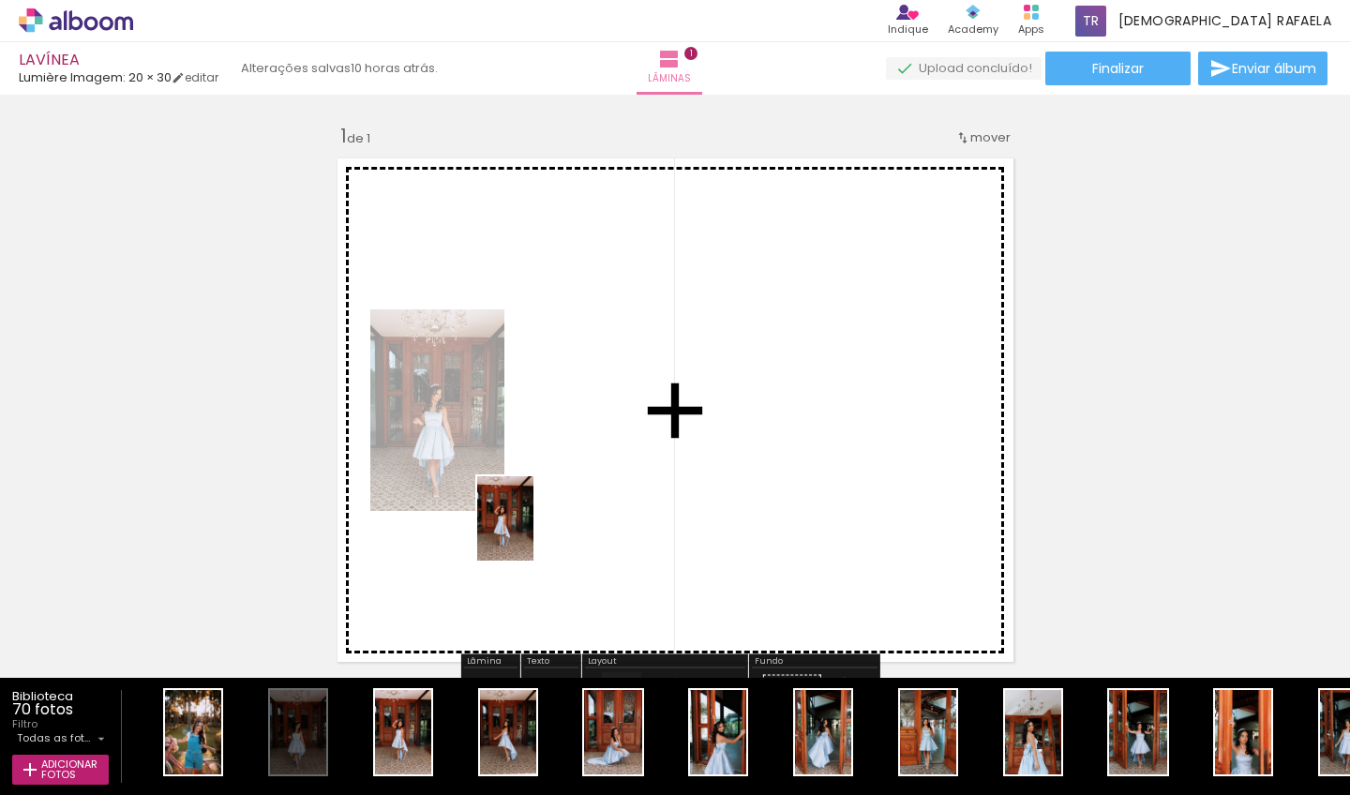
drag, startPoint x: 398, startPoint y: 739, endPoint x: 570, endPoint y: 572, distance: 240.0
click at [545, 503] on quentale-workspace at bounding box center [675, 397] width 1350 height 795
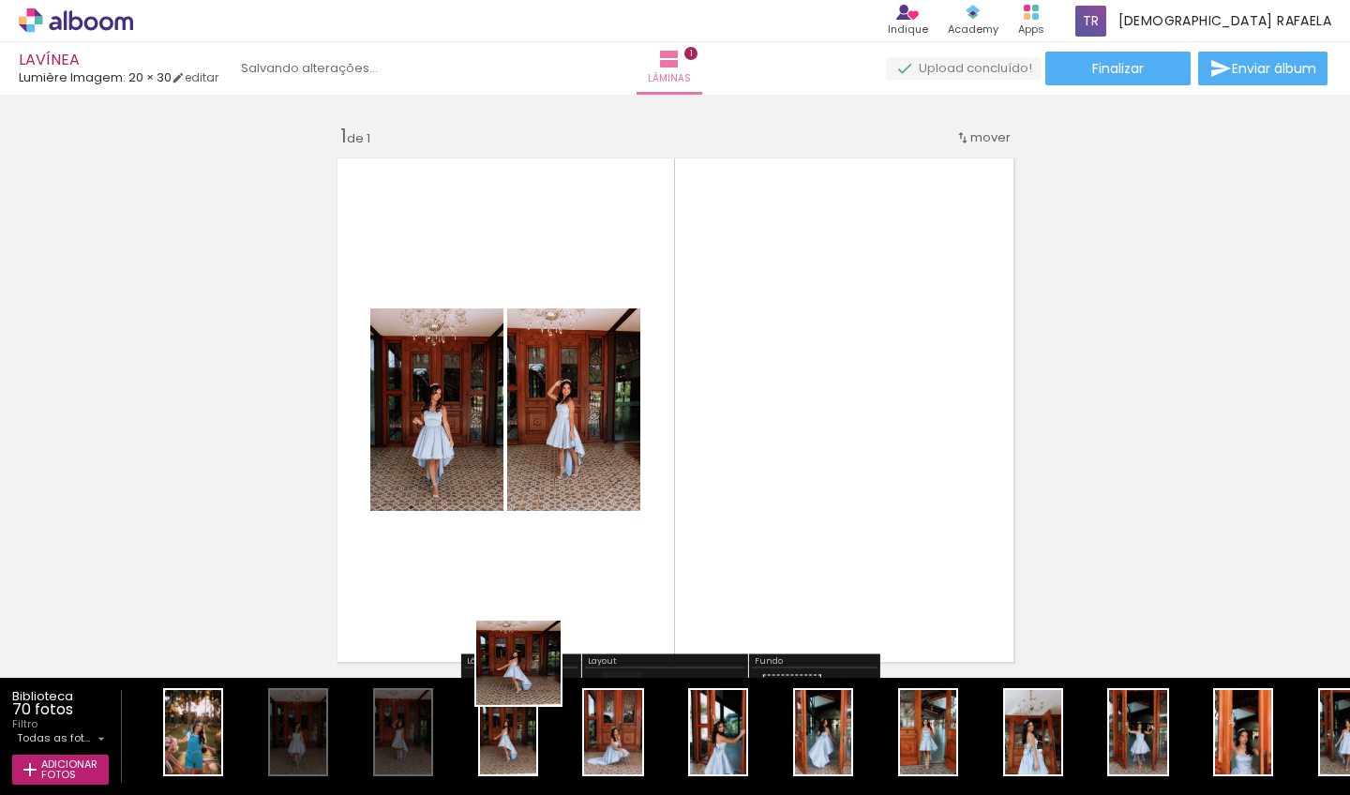
drag, startPoint x: 533, startPoint y: 677, endPoint x: 635, endPoint y: 491, distance: 211.9
click at [635, 491] on quentale-workspace at bounding box center [675, 397] width 1350 height 795
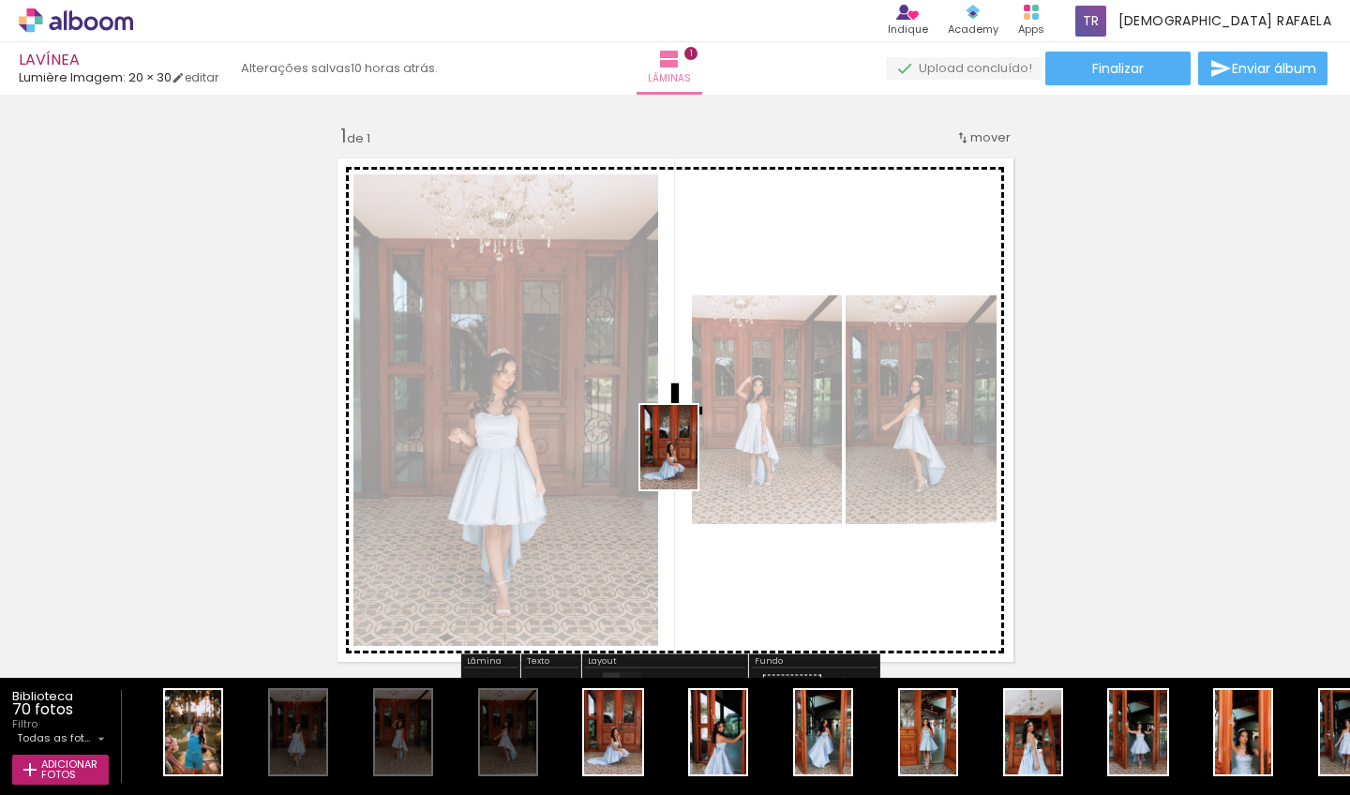
drag, startPoint x: 624, startPoint y: 689, endPoint x: 698, endPoint y: 459, distance: 241.1
click at [698, 459] on quentale-workspace at bounding box center [675, 397] width 1350 height 795
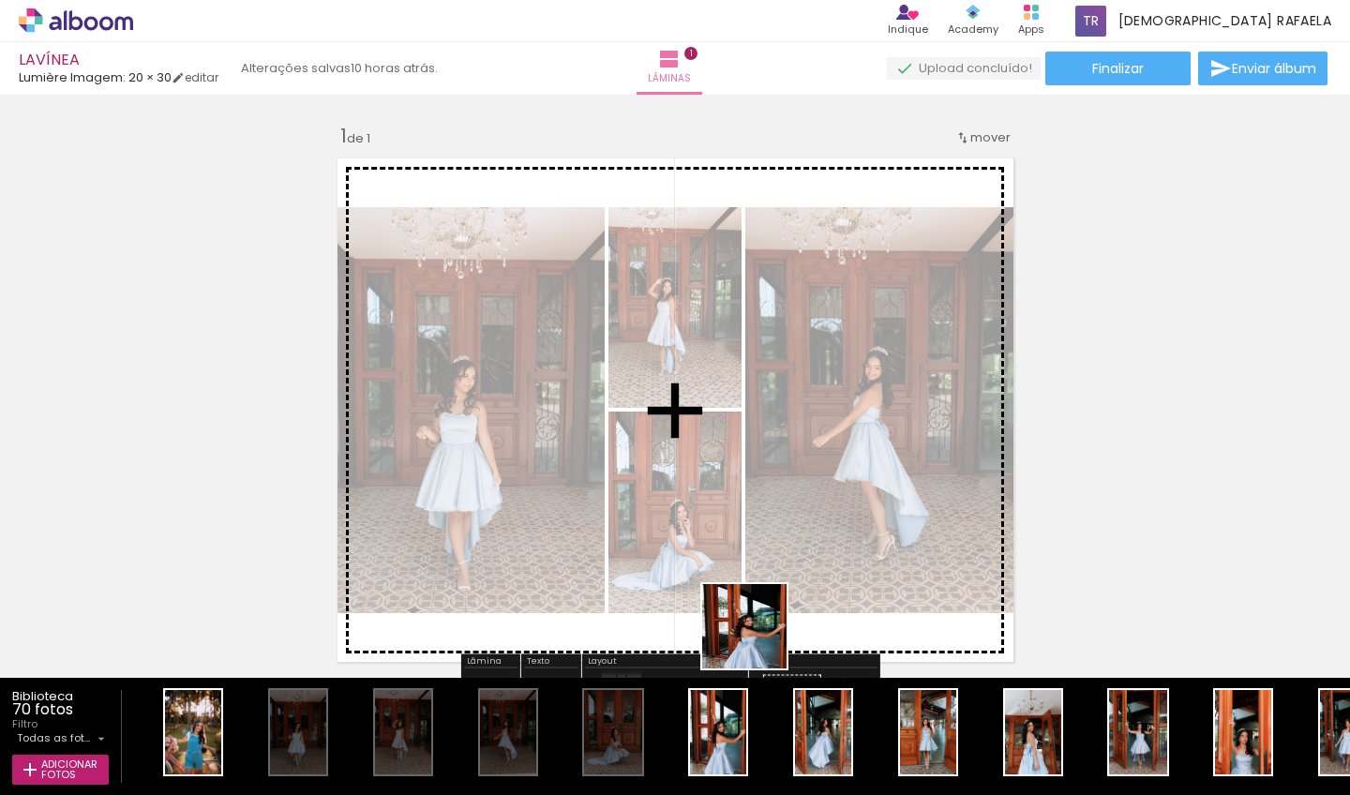
drag, startPoint x: 731, startPoint y: 705, endPoint x: 796, endPoint y: 495, distance: 219.8
click at [796, 495] on quentale-workspace at bounding box center [675, 397] width 1350 height 795
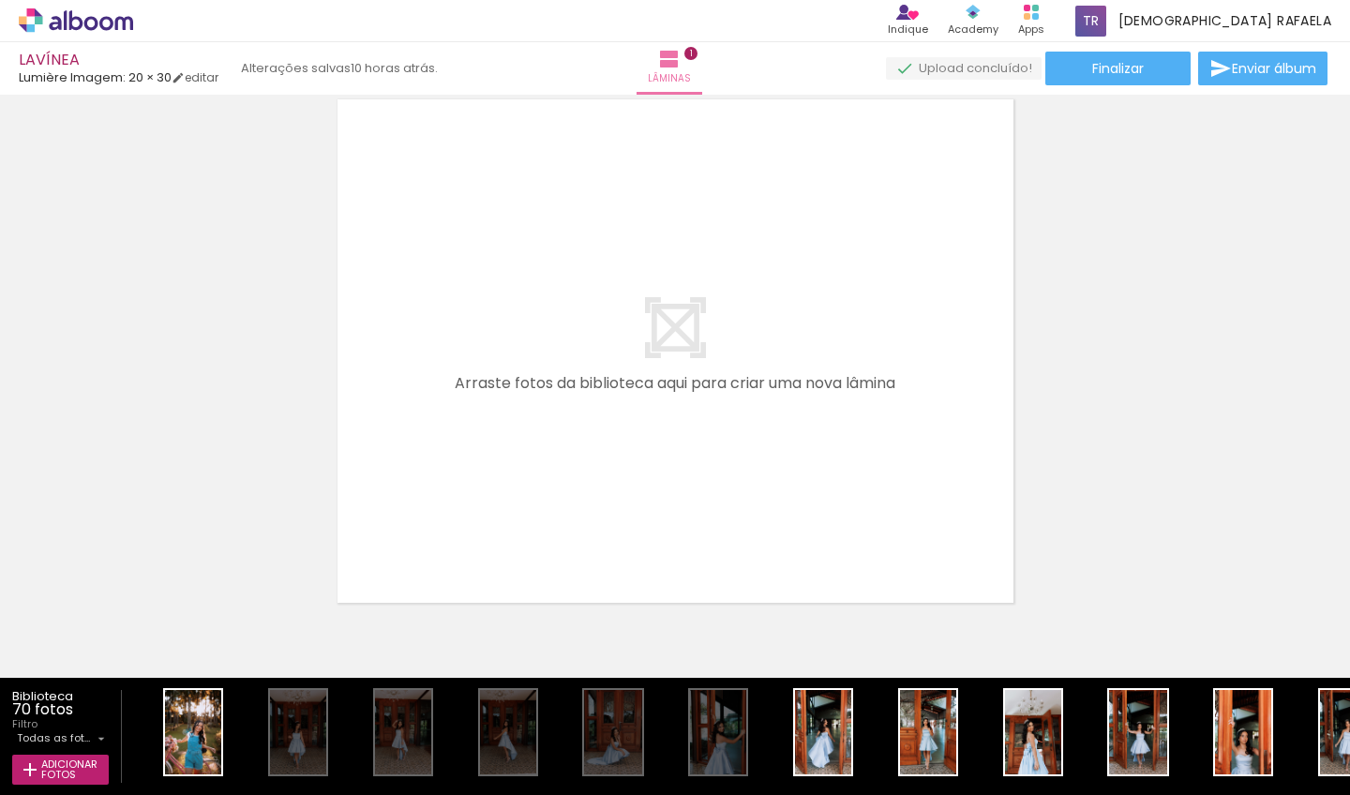
scroll to position [628, 0]
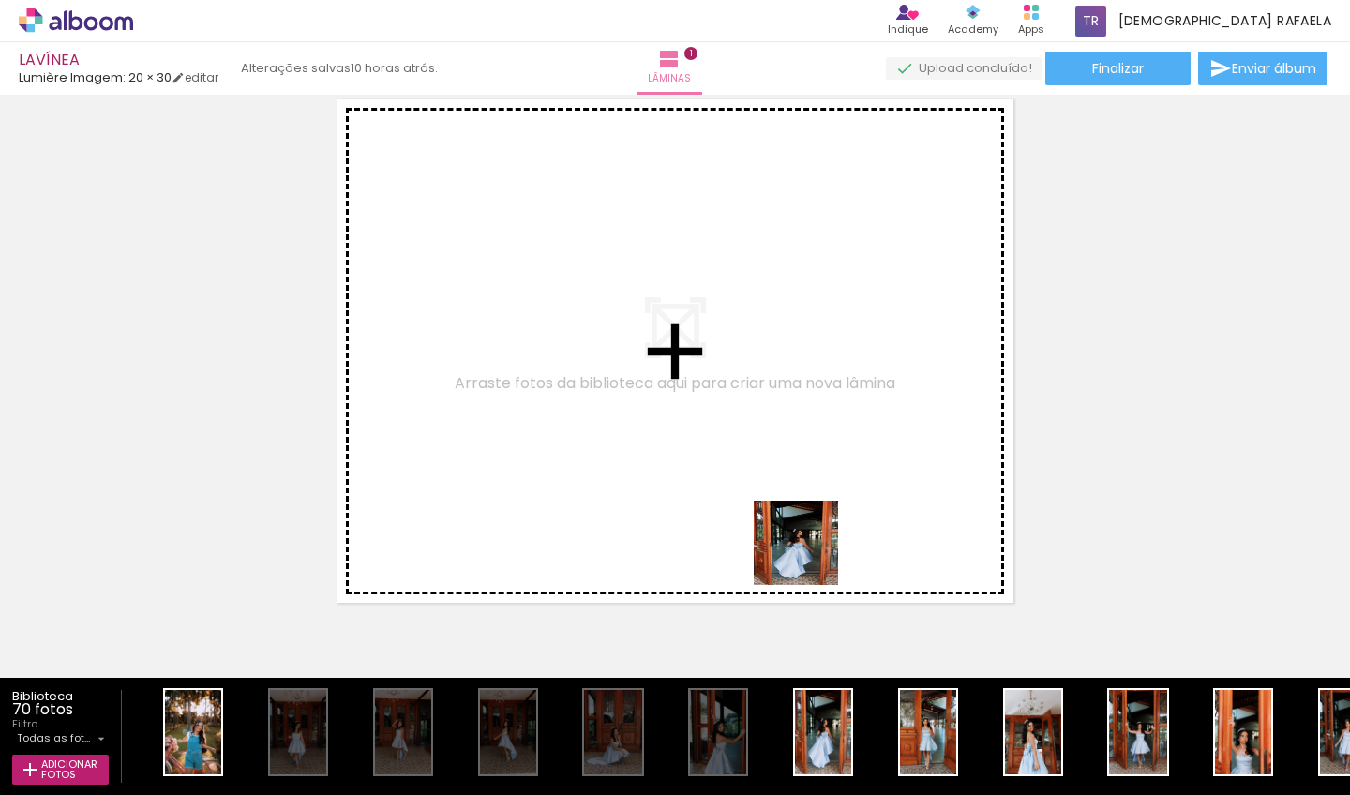
drag, startPoint x: 832, startPoint y: 692, endPoint x: 796, endPoint y: 481, distance: 213.9
click at [796, 481] on quentale-workspace at bounding box center [675, 397] width 1350 height 795
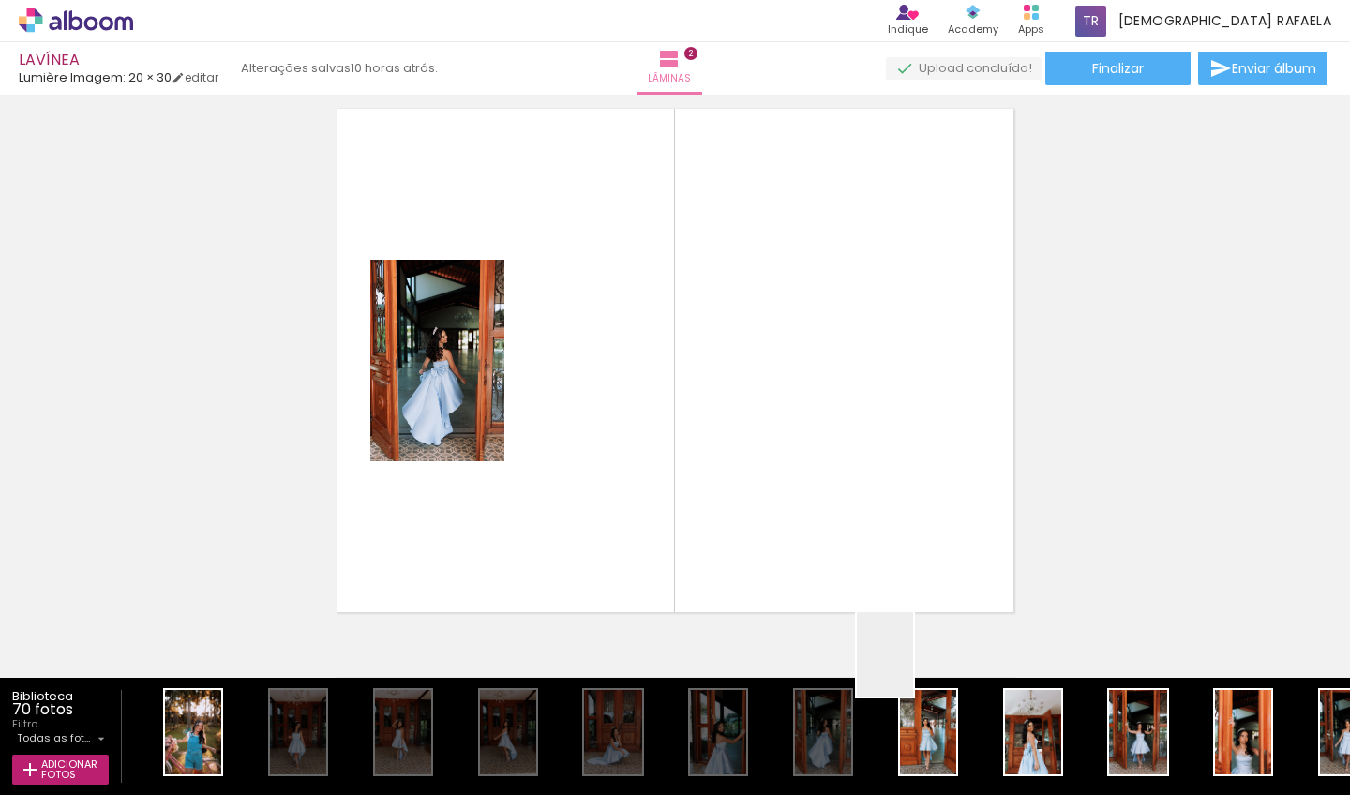
scroll to position [593, 0]
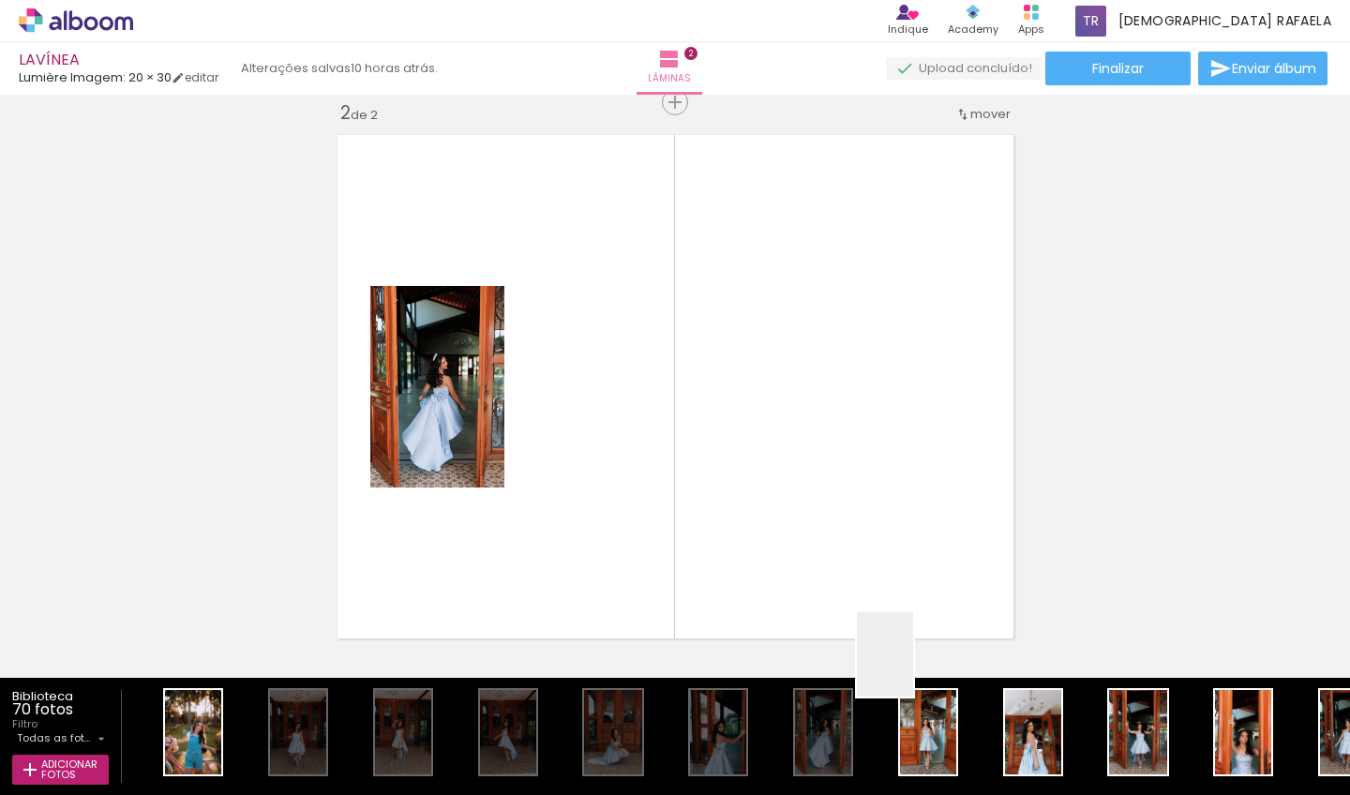
drag, startPoint x: 930, startPoint y: 730, endPoint x: 829, endPoint y: 467, distance: 282.2
click at [829, 467] on quentale-workspace at bounding box center [675, 397] width 1350 height 795
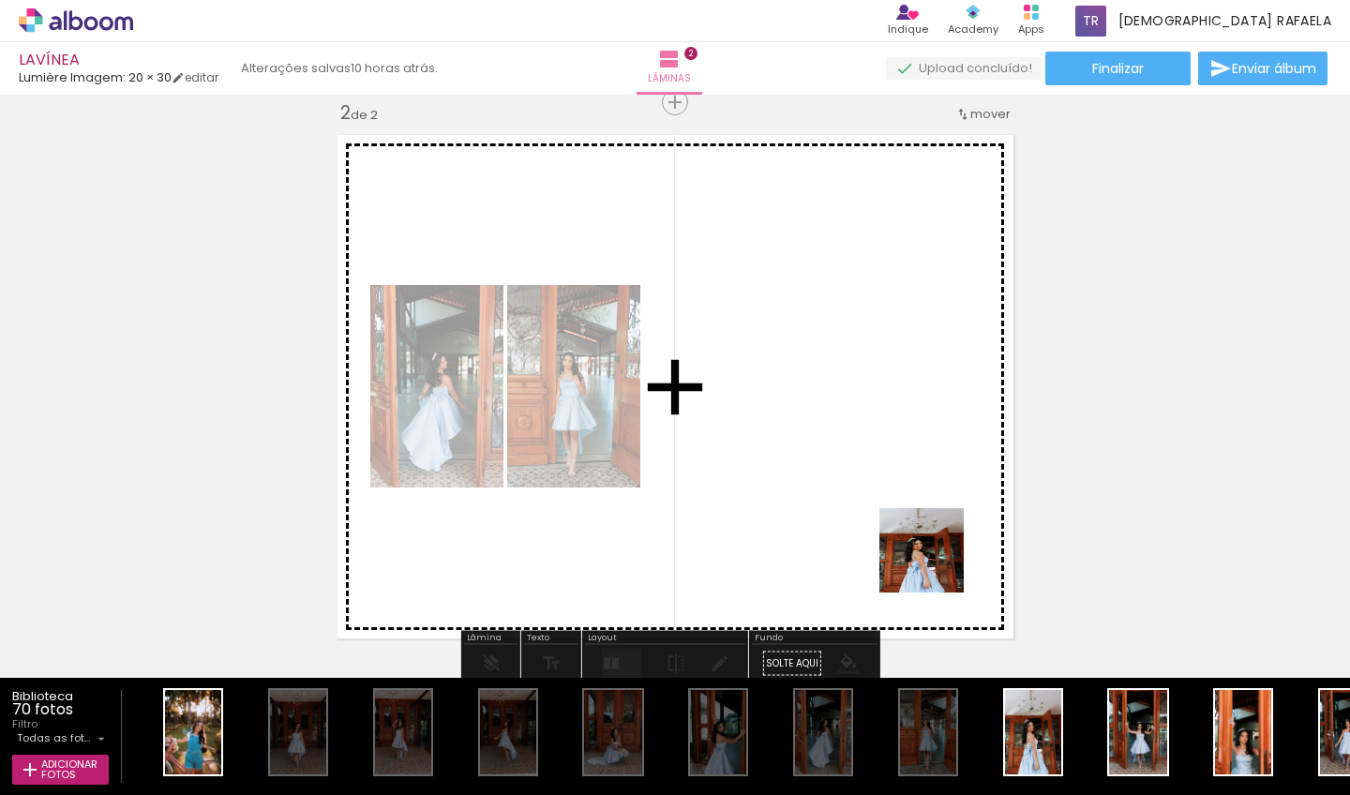
drag, startPoint x: 1026, startPoint y: 685, endPoint x: 845, endPoint y: 440, distance: 305.1
click at [845, 440] on quentale-workspace at bounding box center [675, 397] width 1350 height 795
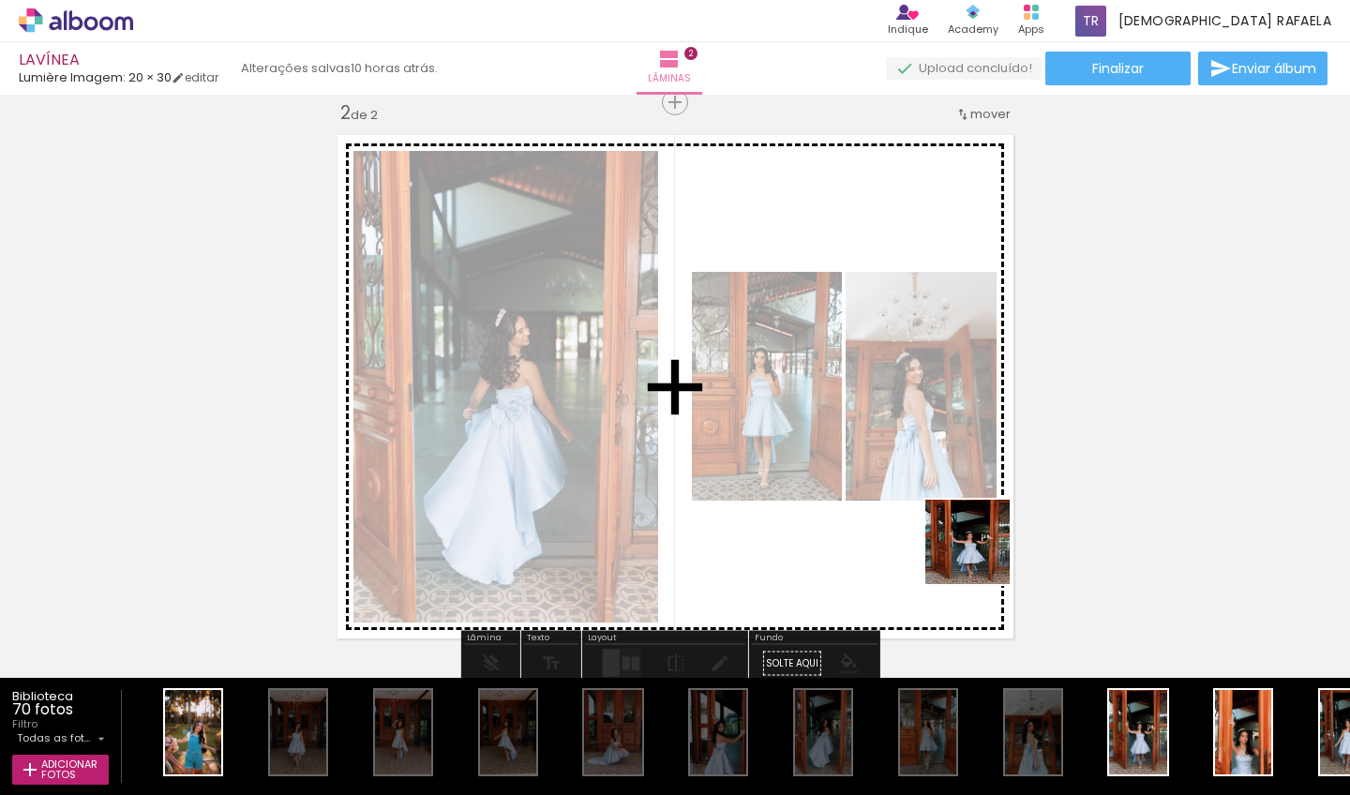
drag, startPoint x: 1084, startPoint y: 668, endPoint x: 1198, endPoint y: 690, distance: 116.6
click at [846, 494] on quentale-workspace at bounding box center [675, 397] width 1350 height 795
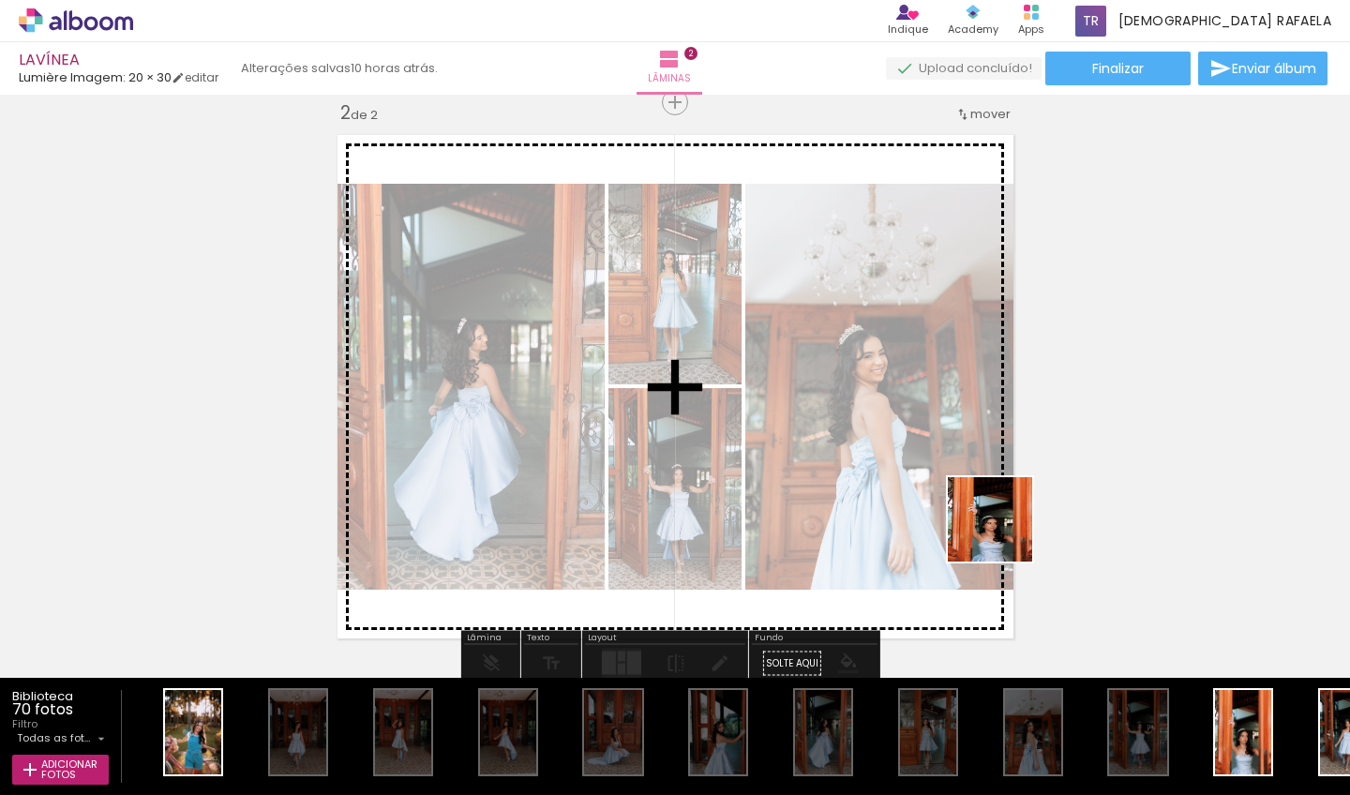
drag, startPoint x: 1191, startPoint y: 665, endPoint x: 920, endPoint y: 476, distance: 330.1
click at [846, 476] on quentale-workspace at bounding box center [675, 397] width 1350 height 795
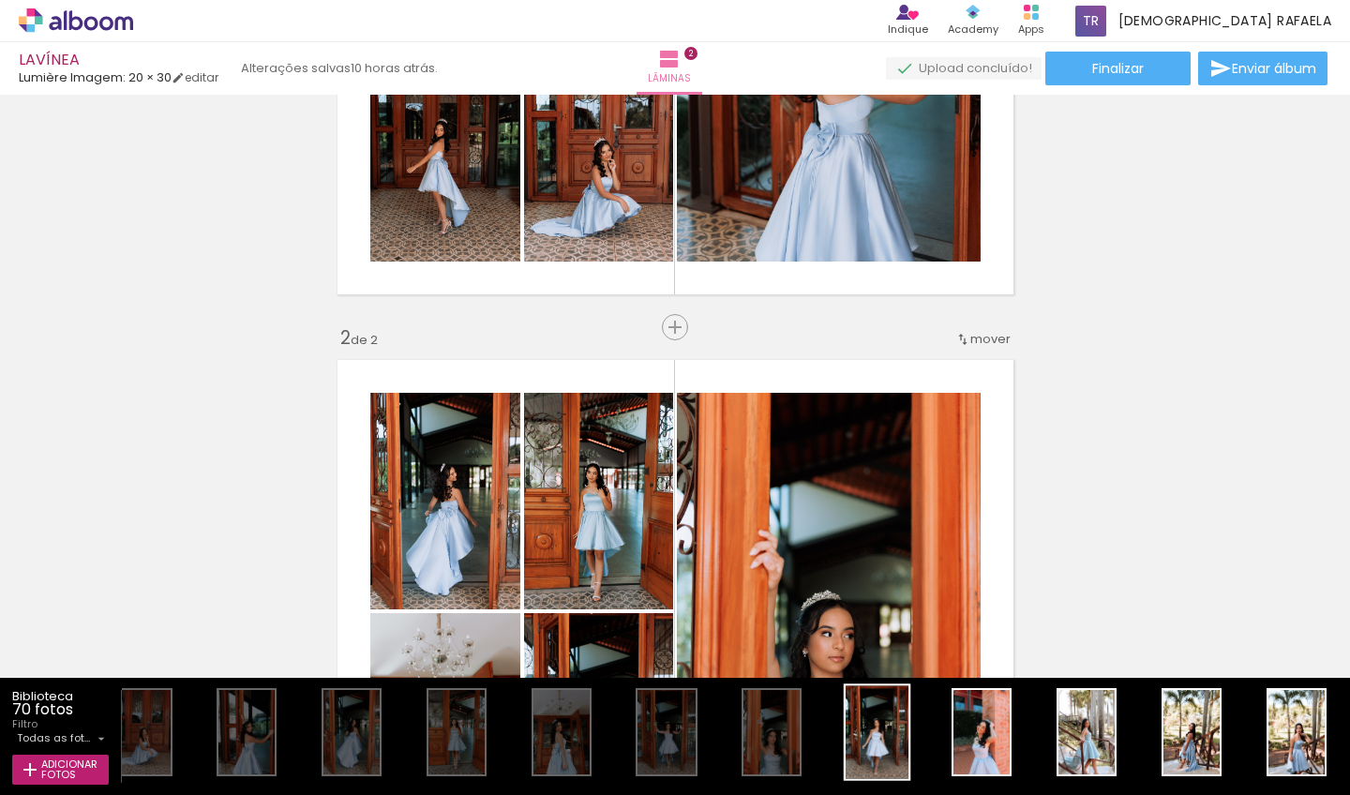
scroll to position [352, 0]
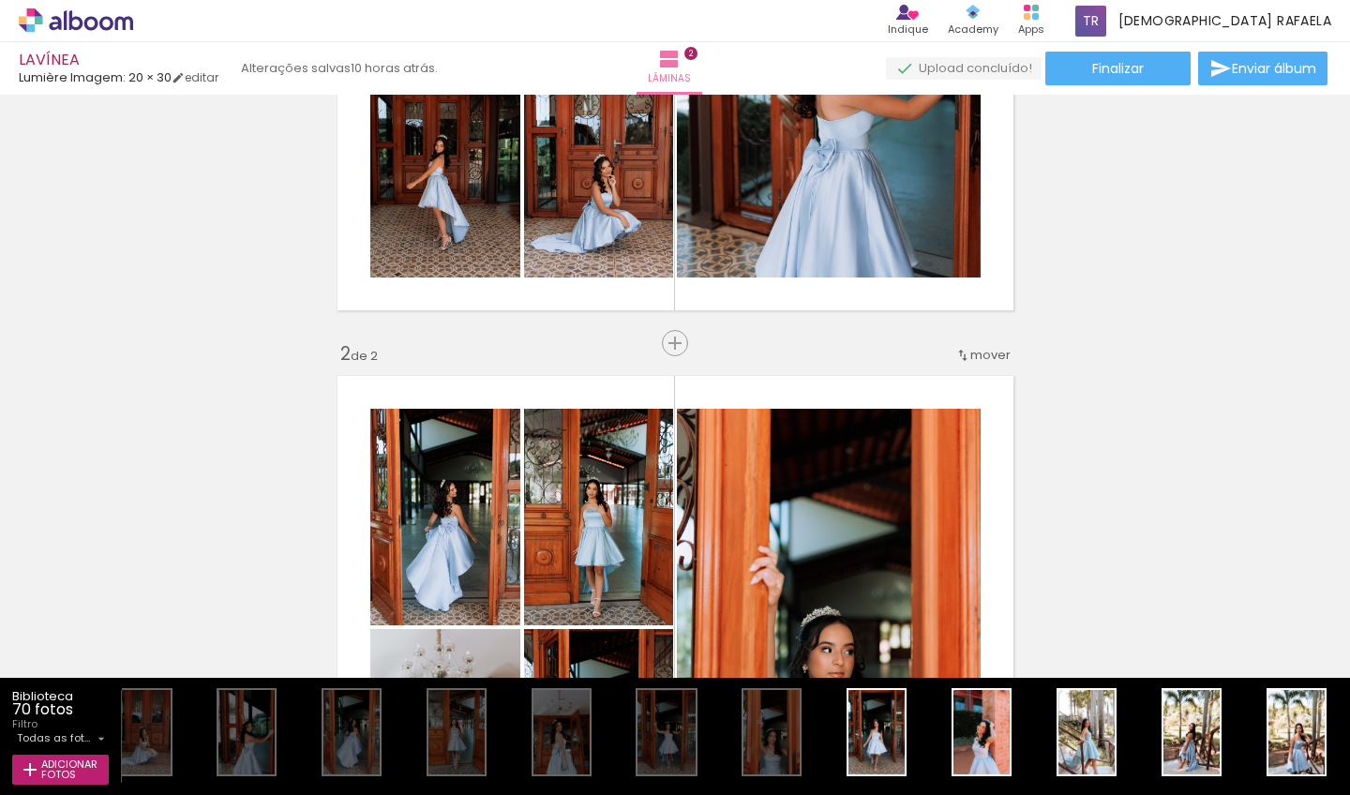
drag, startPoint x: 880, startPoint y: 728, endPoint x: 869, endPoint y: 548, distance: 179.4
click at [846, 548] on quentale-workspace at bounding box center [675, 397] width 1350 height 795
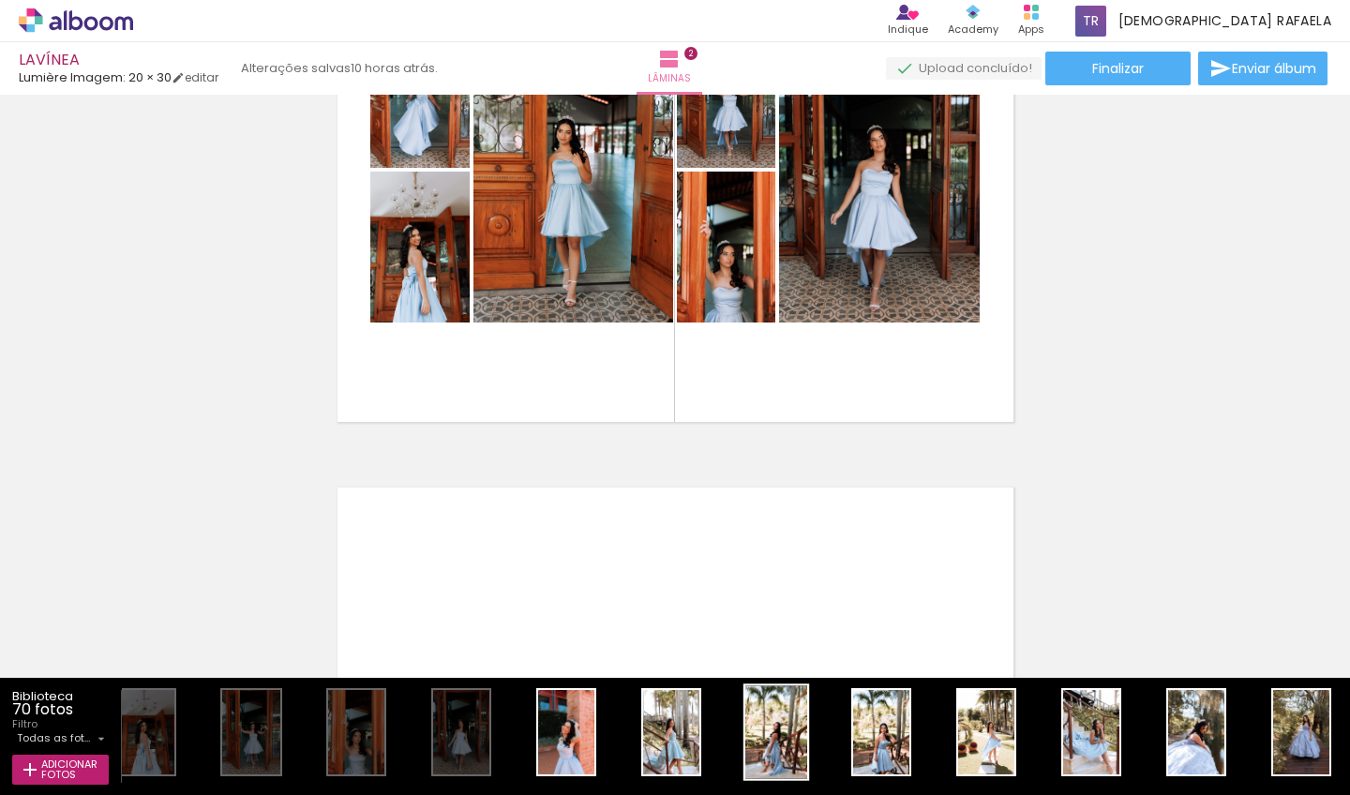
scroll to position [0, 888]
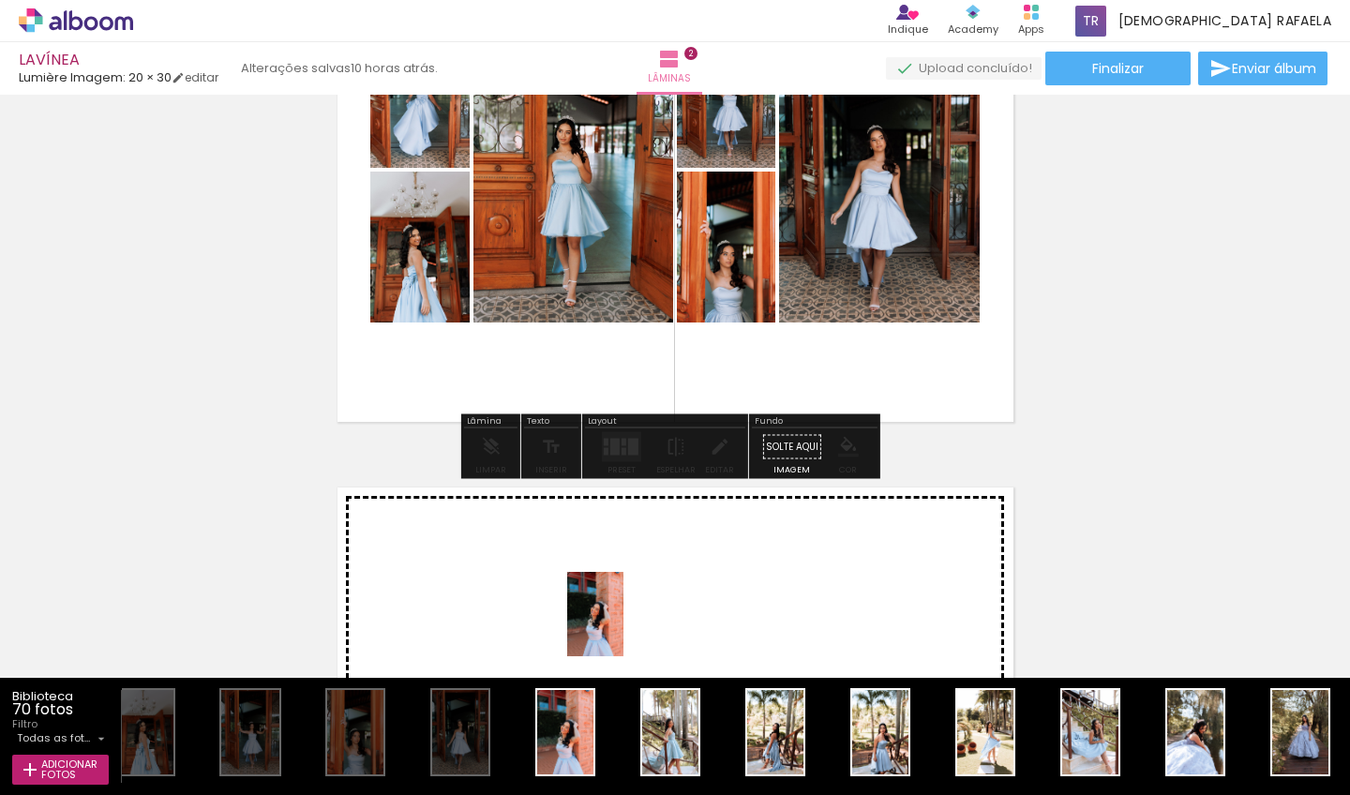
drag, startPoint x: 584, startPoint y: 730, endPoint x: 629, endPoint y: 610, distance: 128.2
click at [629, 610] on quentale-workspace at bounding box center [675, 397] width 1350 height 795
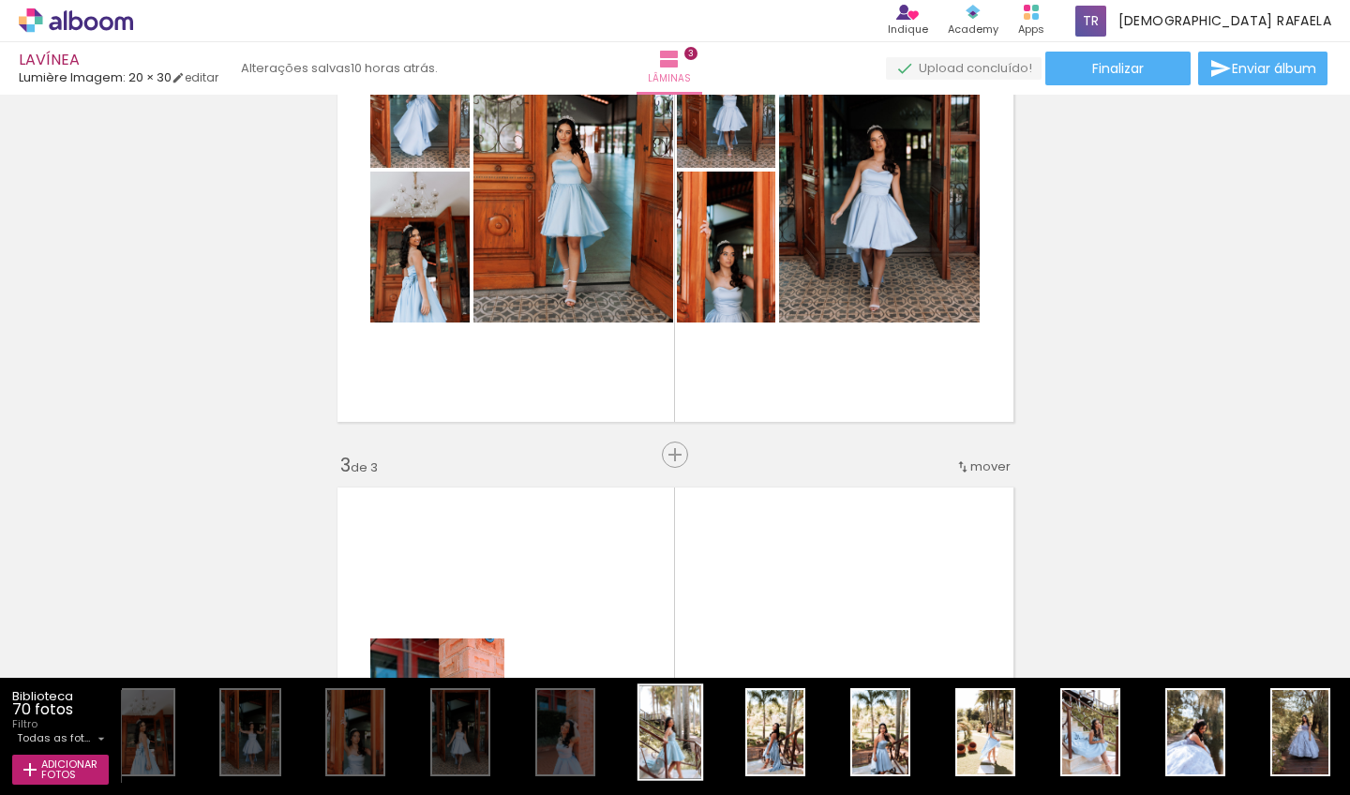
scroll to position [1162, 0]
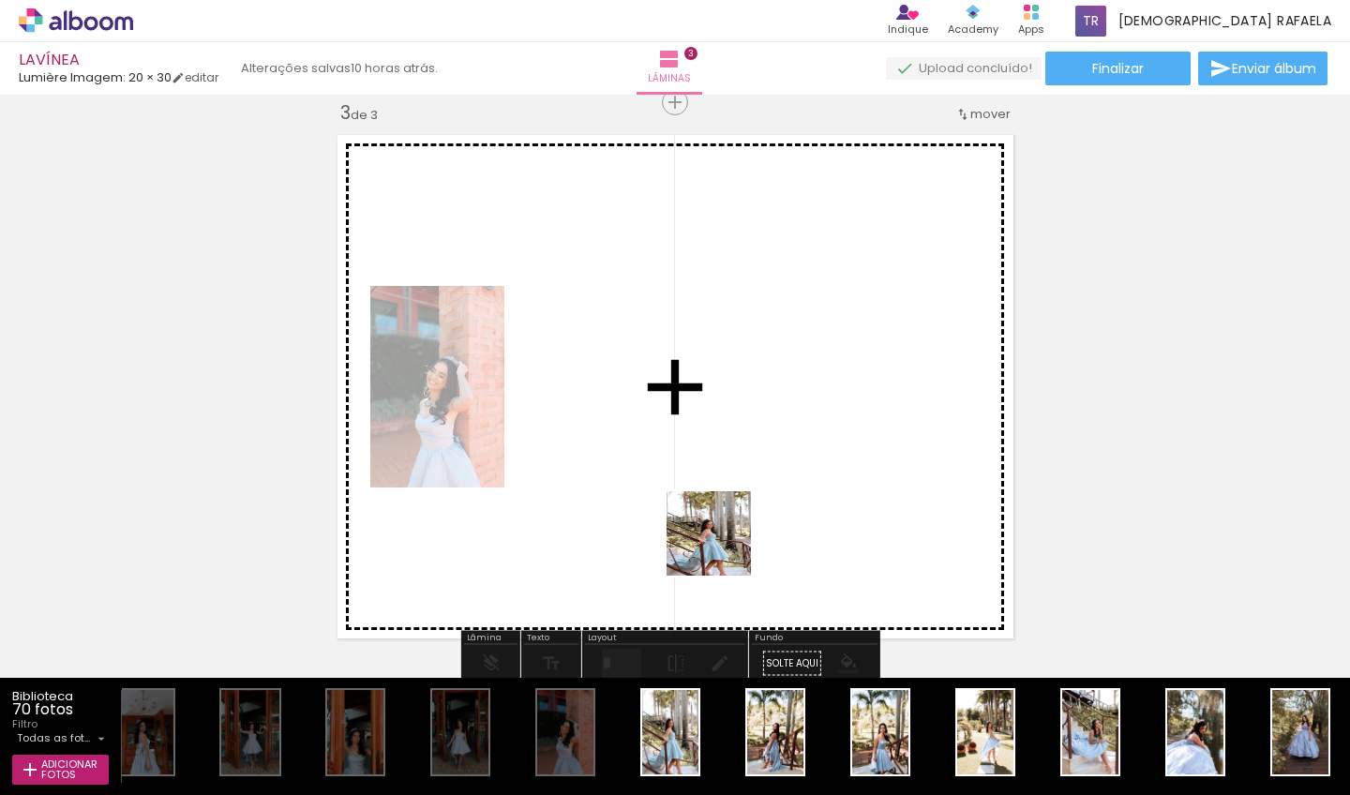
drag, startPoint x: 670, startPoint y: 744, endPoint x: 732, endPoint y: 506, distance: 245.1
click at [732, 506] on quentale-workspace at bounding box center [675, 397] width 1350 height 795
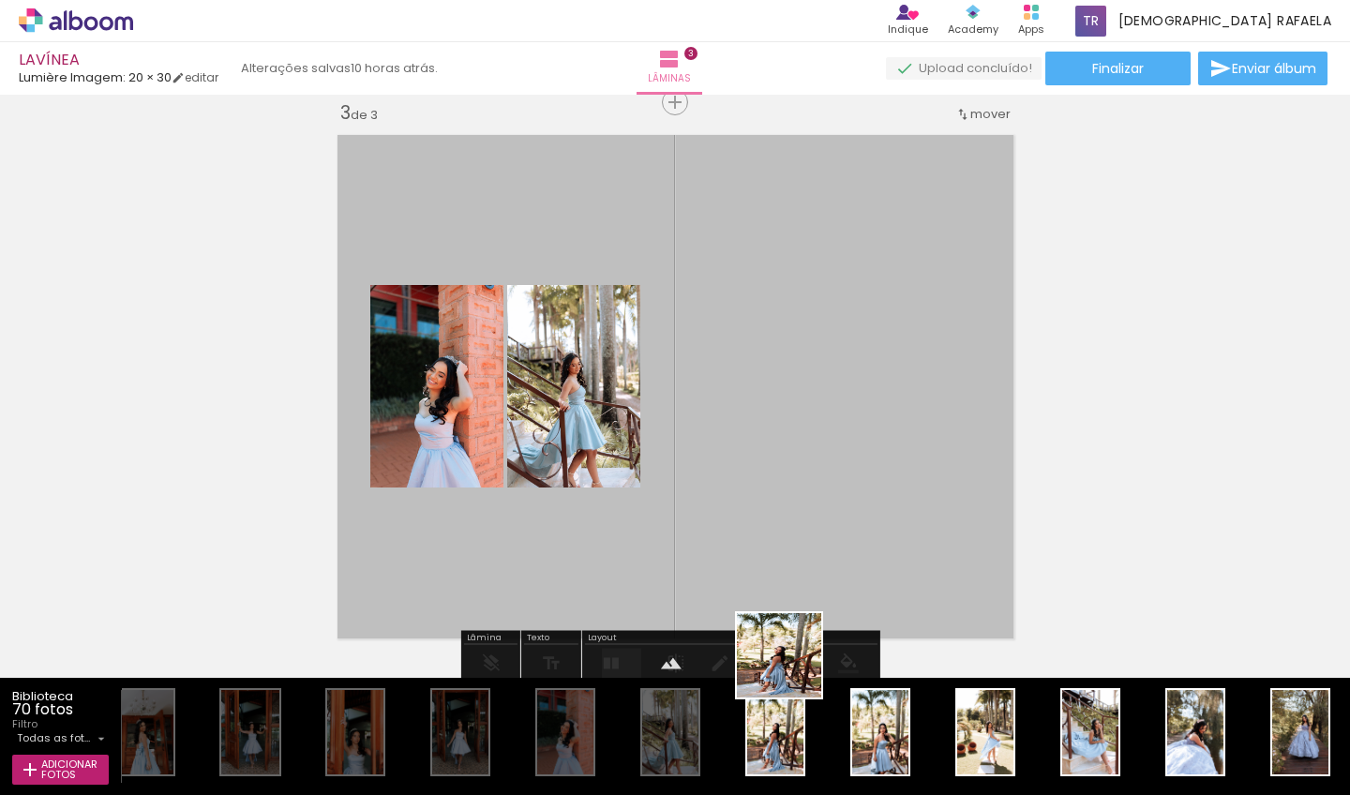
drag, startPoint x: 788, startPoint y: 711, endPoint x: 818, endPoint y: 497, distance: 215.9
click at [818, 497] on quentale-workspace at bounding box center [675, 397] width 1350 height 795
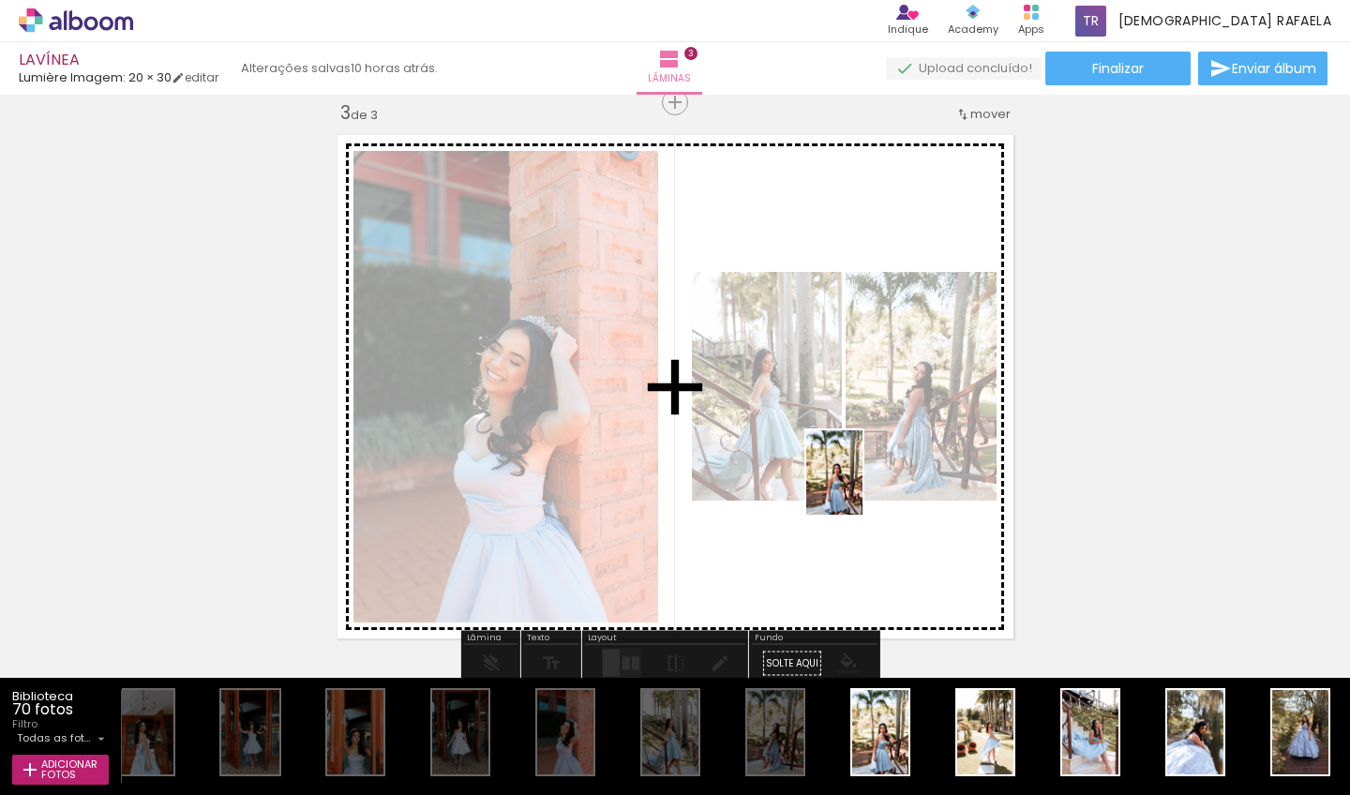
drag, startPoint x: 879, startPoint y: 681, endPoint x: 865, endPoint y: 473, distance: 207.6
click at [846, 473] on quentale-workspace at bounding box center [675, 397] width 1350 height 795
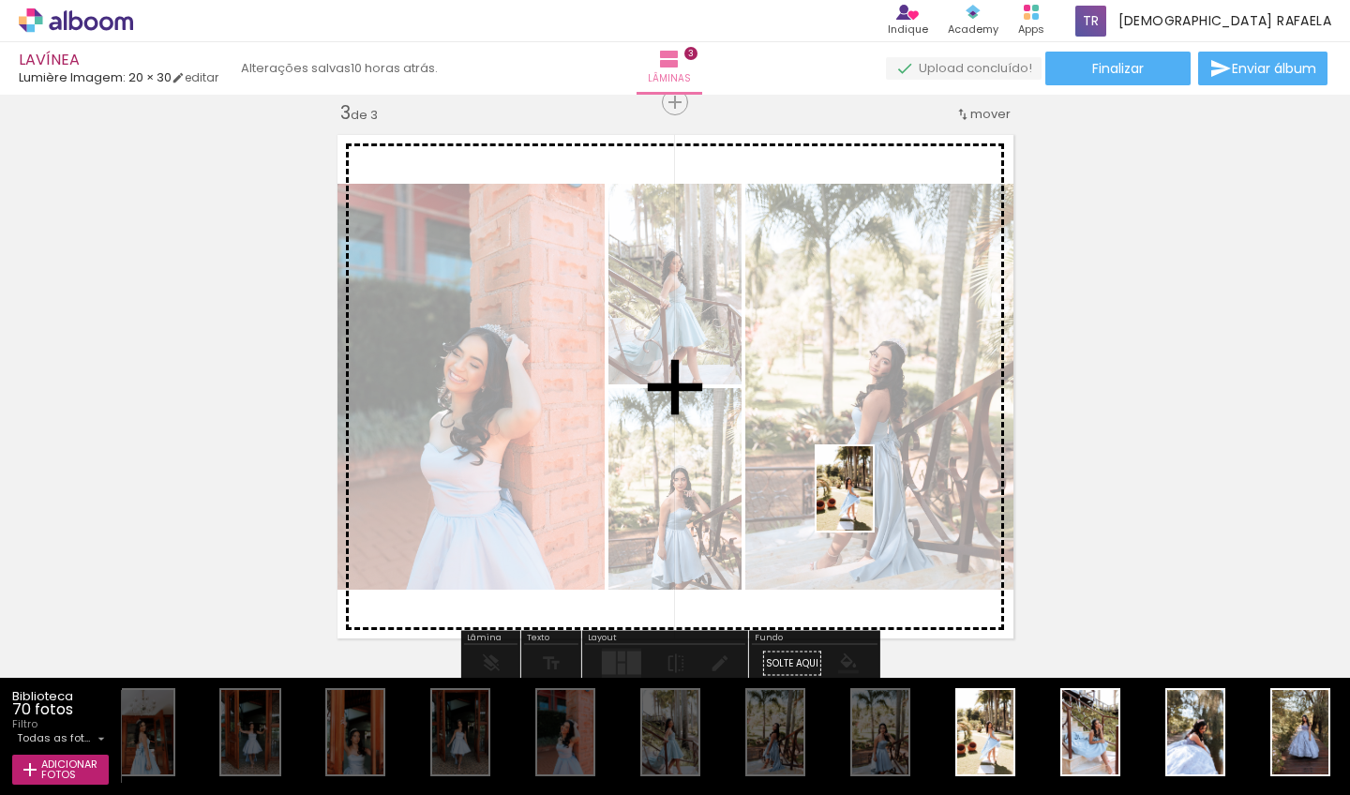
drag, startPoint x: 987, startPoint y: 729, endPoint x: 873, endPoint y: 503, distance: 254.1
click at [846, 503] on quentale-workspace at bounding box center [675, 397] width 1350 height 795
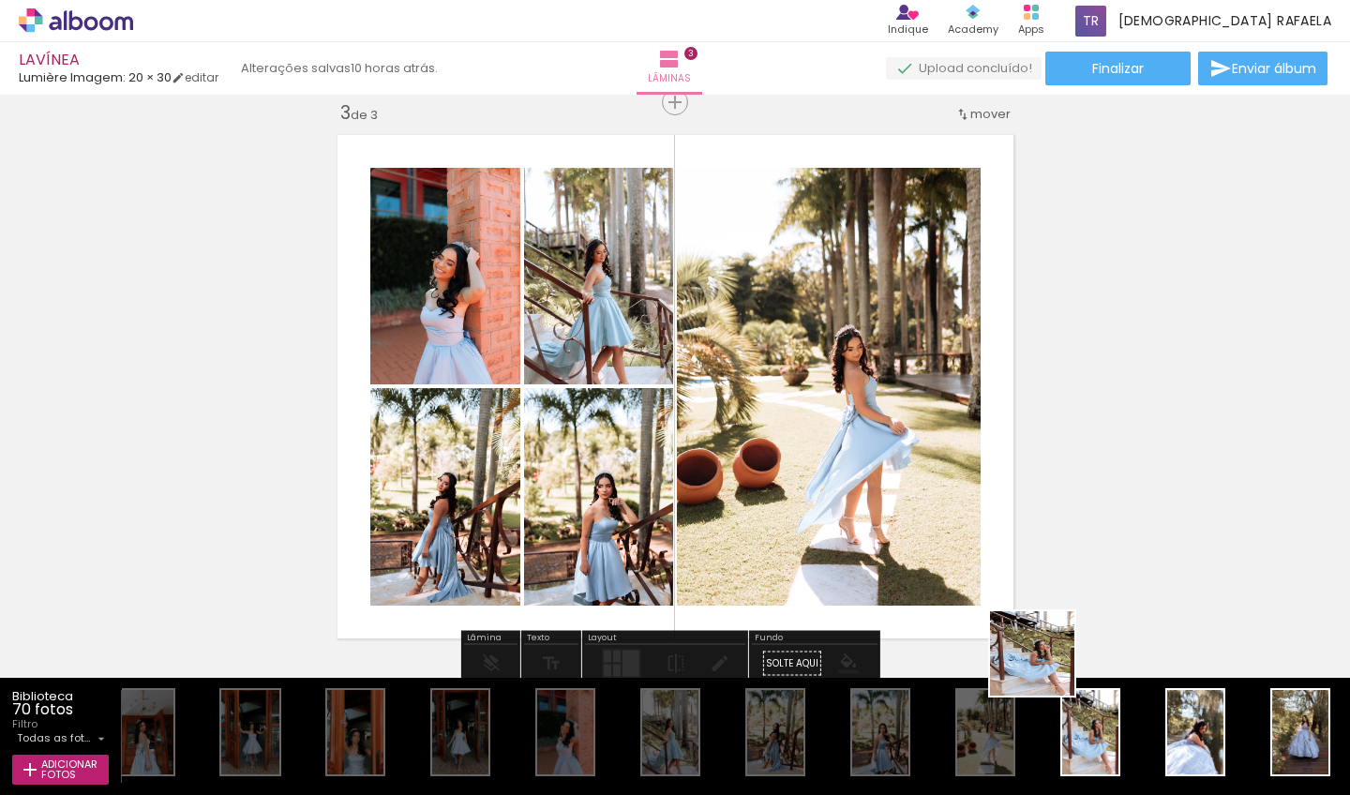
drag, startPoint x: 1089, startPoint y: 732, endPoint x: 890, endPoint y: 522, distance: 289.8
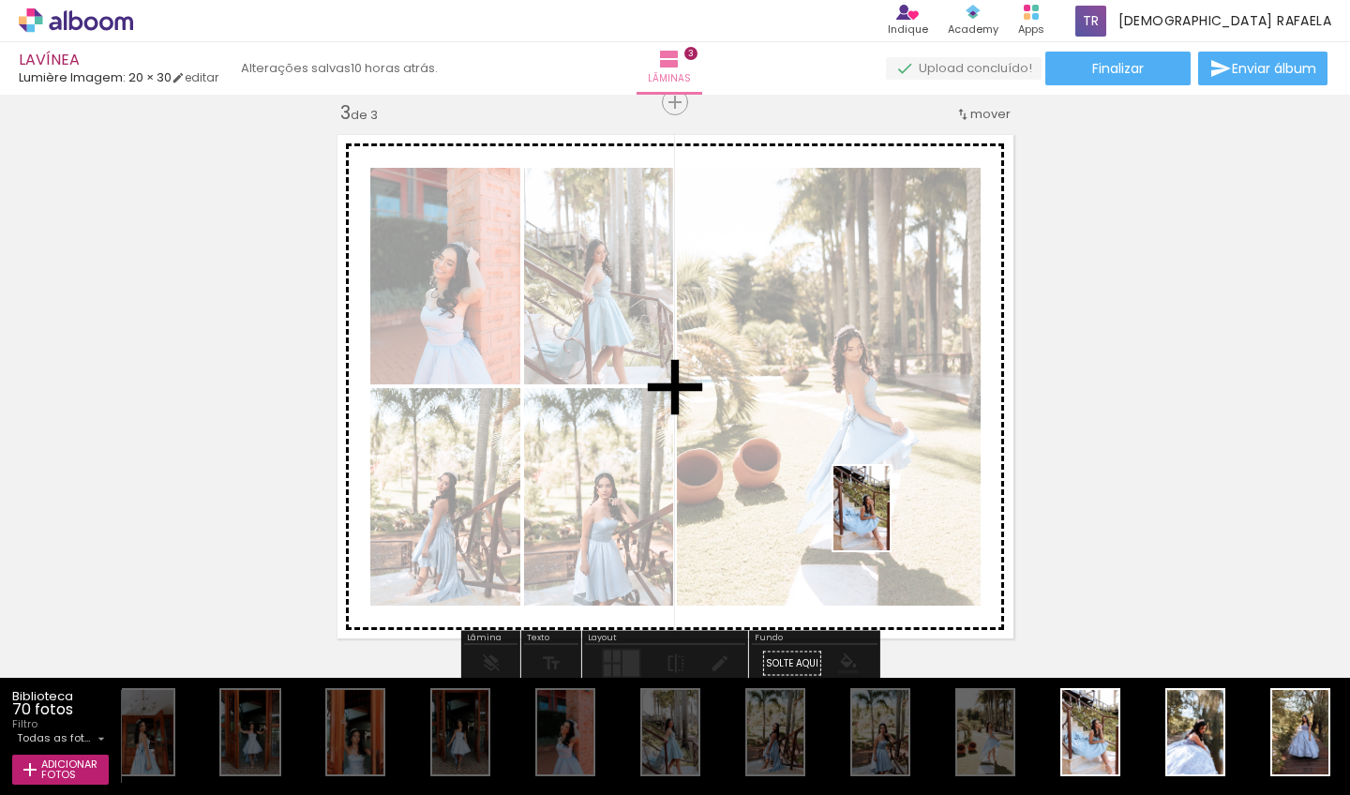
click at [846, 522] on quentale-workspace at bounding box center [675, 397] width 1350 height 795
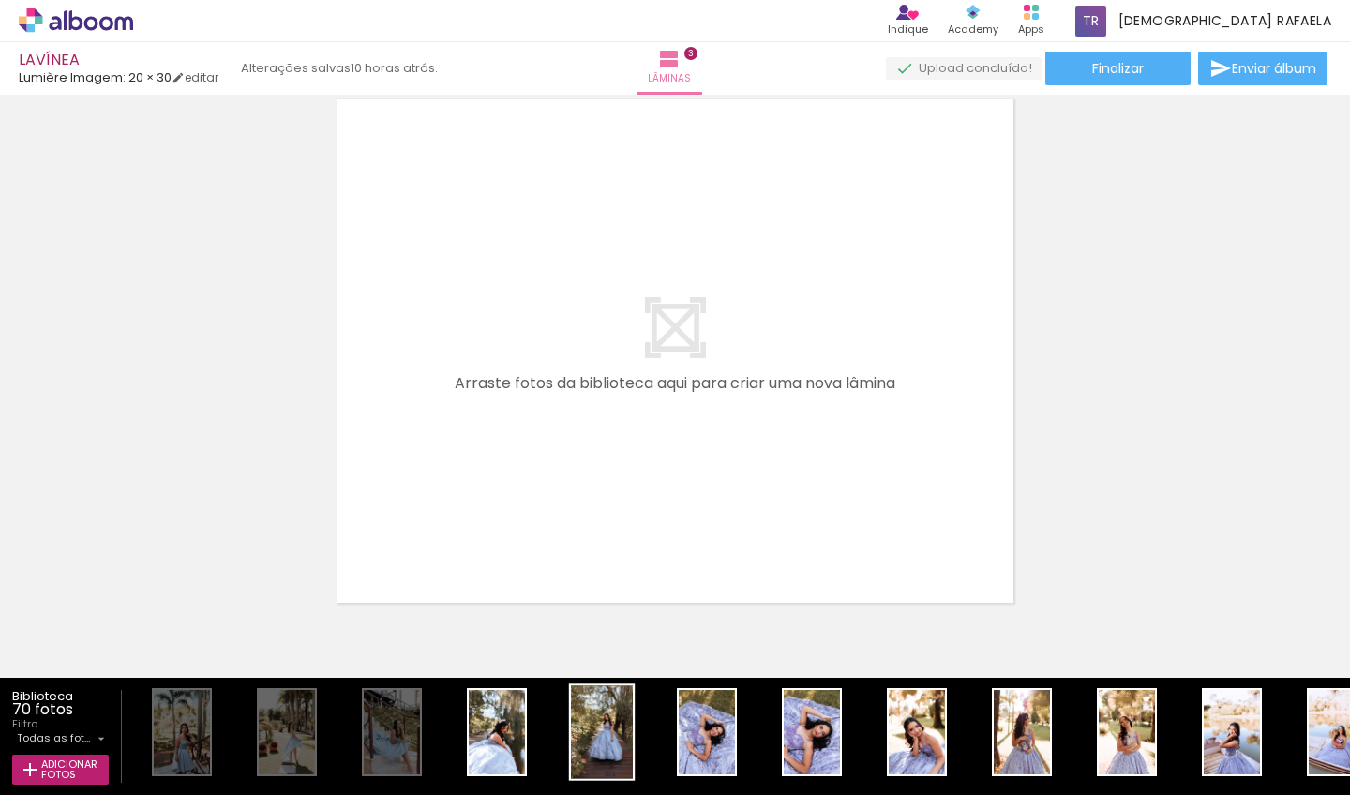
scroll to position [0, 1588]
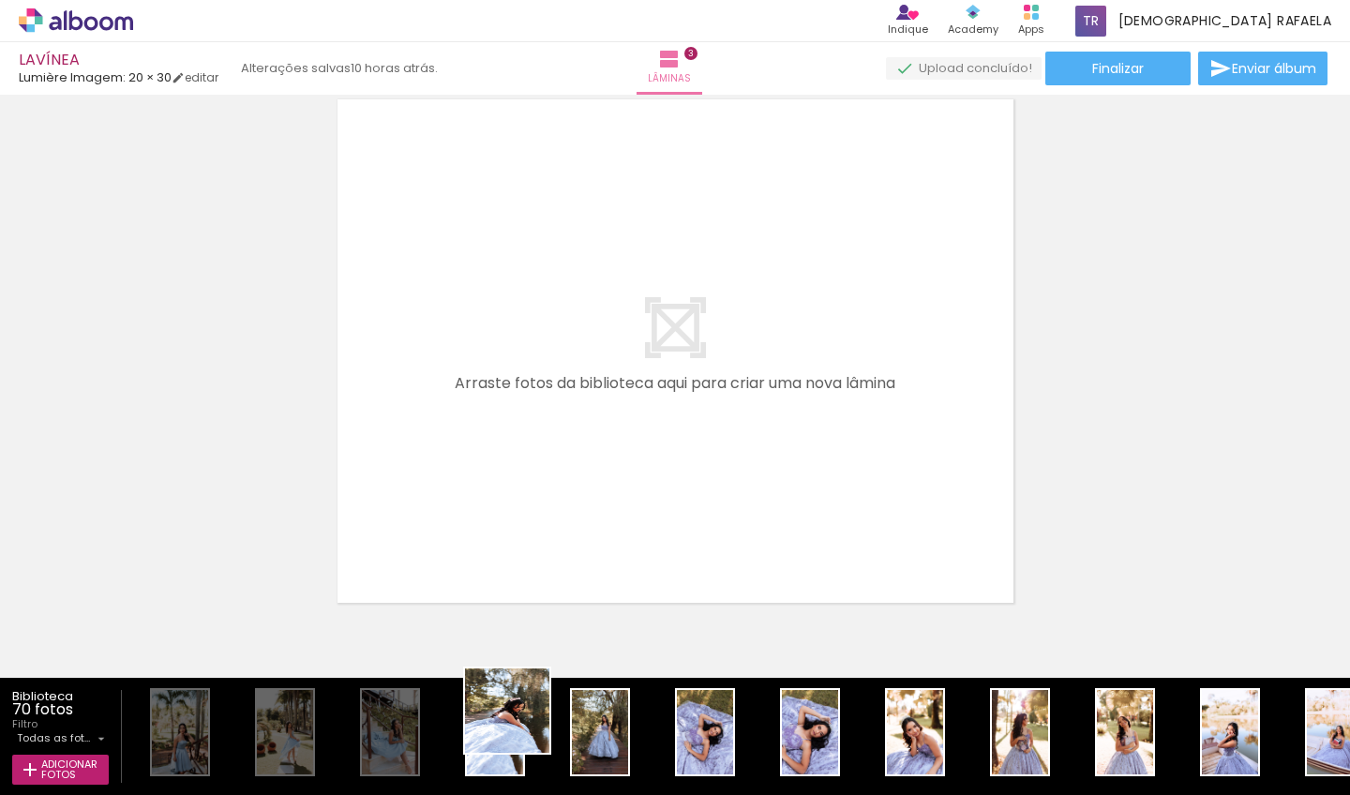
drag, startPoint x: 513, startPoint y: 746, endPoint x: 581, endPoint y: 553, distance: 204.9
click at [581, 553] on quentale-workspace at bounding box center [675, 397] width 1350 height 795
